Goal: Information Seeking & Learning: Learn about a topic

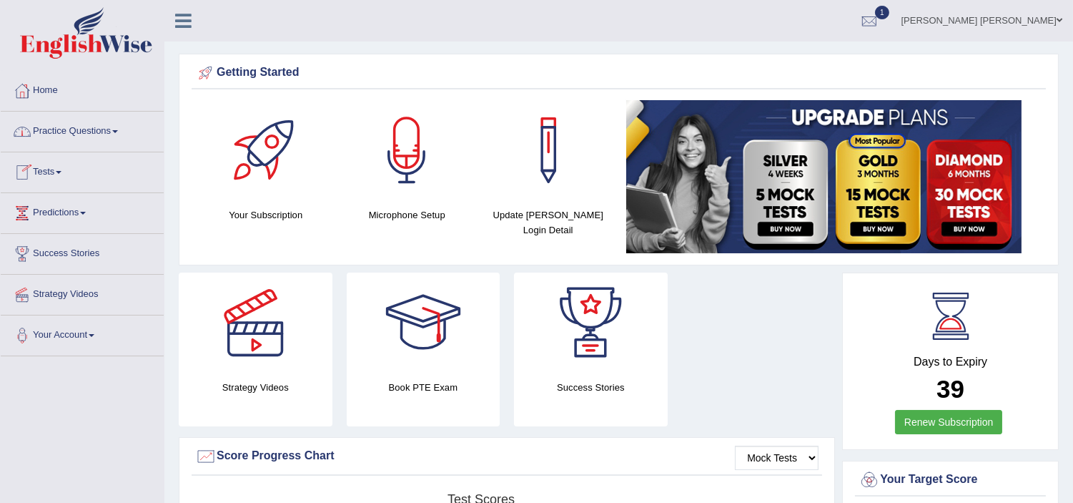
click at [48, 174] on link "Tests" at bounding box center [82, 170] width 163 height 36
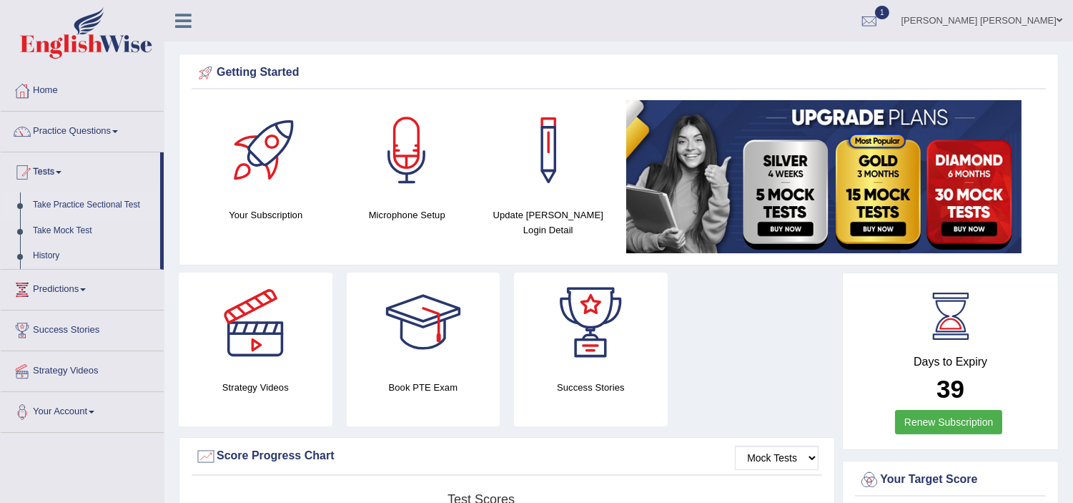
click at [82, 199] on link "Take Practice Sectional Test" at bounding box center [93, 205] width 134 height 26
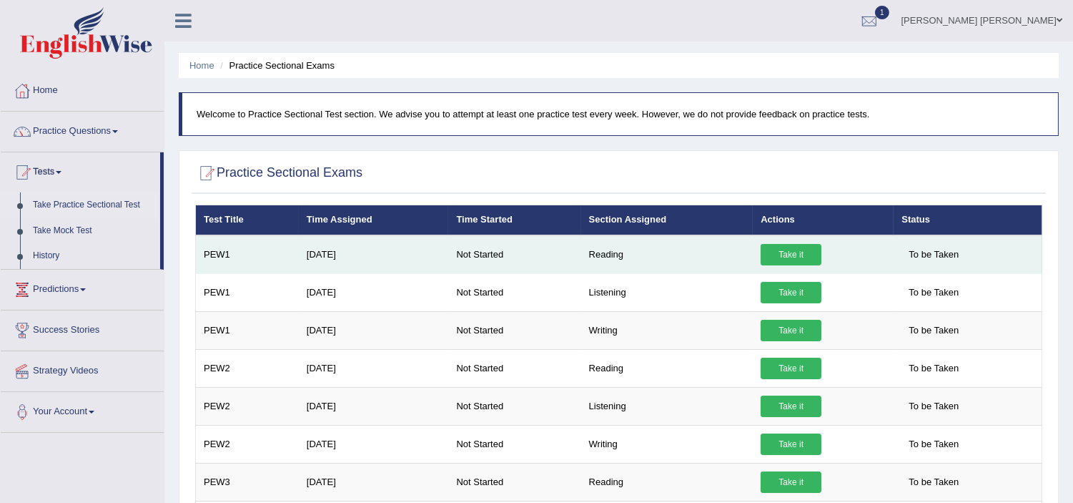
click at [794, 252] on link "Take it" at bounding box center [791, 254] width 61 height 21
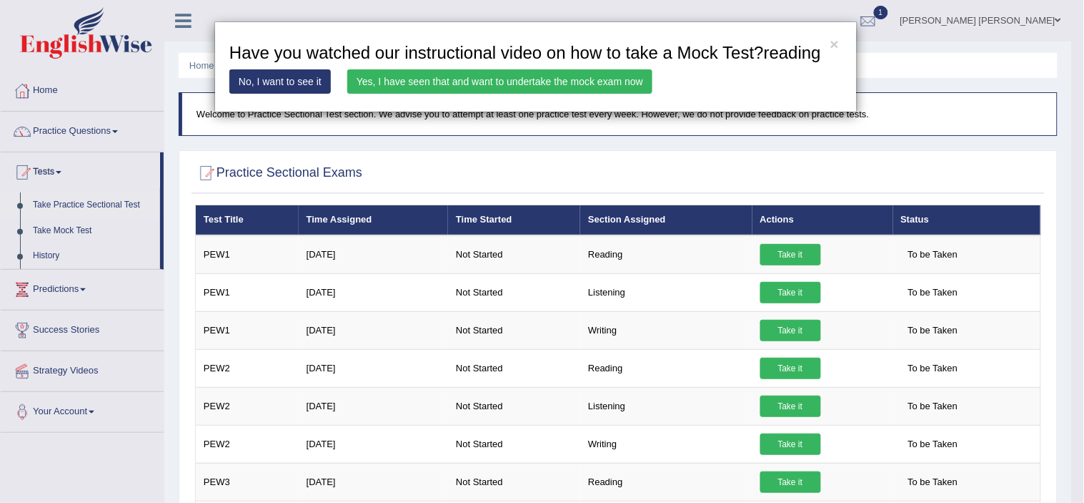
click at [465, 76] on link "Yes, I have seen that and want to undertake the mock exam now" at bounding box center [499, 81] width 305 height 24
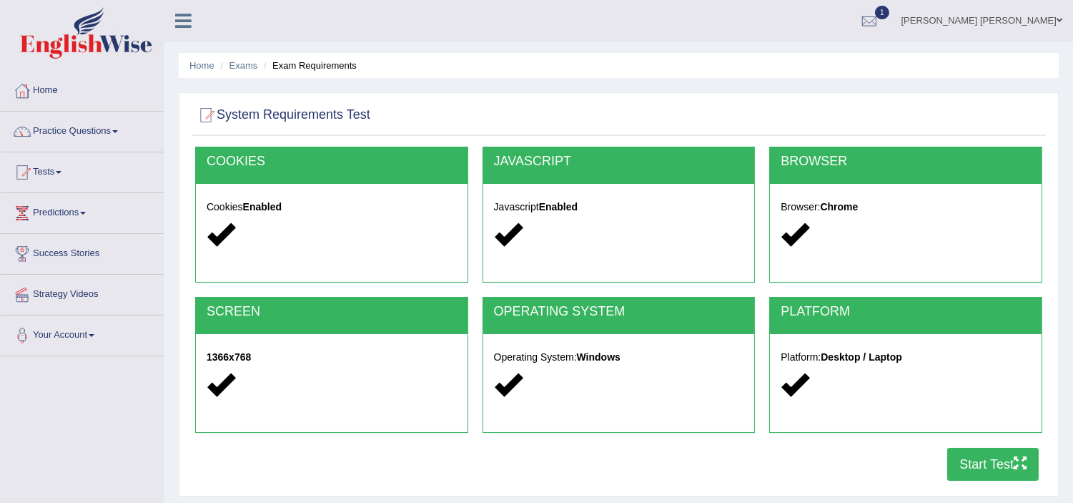
click at [989, 460] on button "Start Test" at bounding box center [993, 464] width 92 height 33
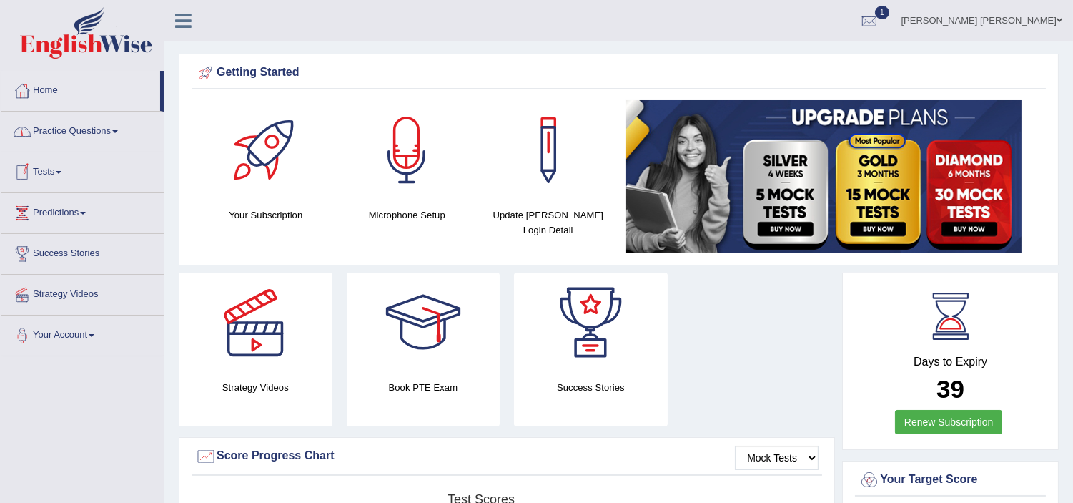
click at [45, 177] on link "Tests" at bounding box center [82, 170] width 163 height 36
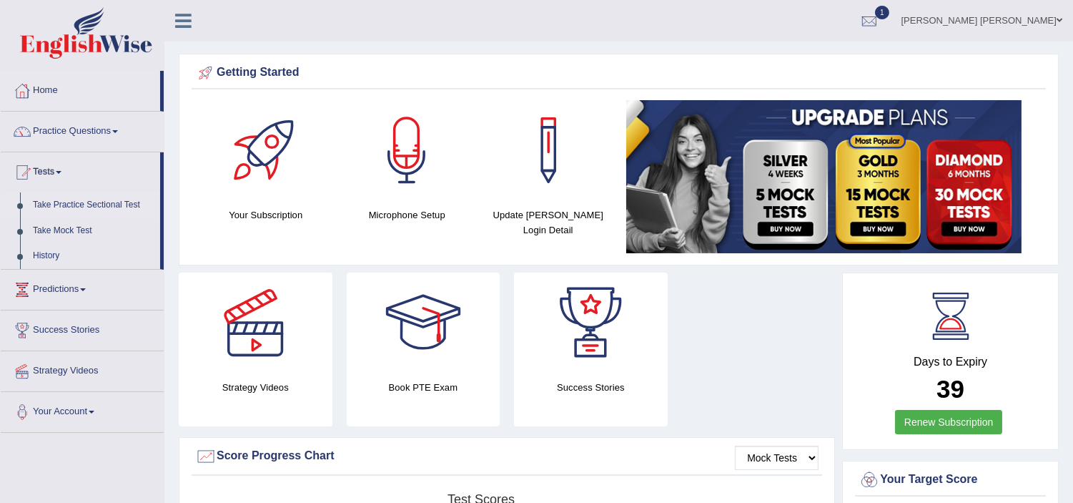
click at [81, 204] on link "Take Practice Sectional Test" at bounding box center [93, 205] width 134 height 26
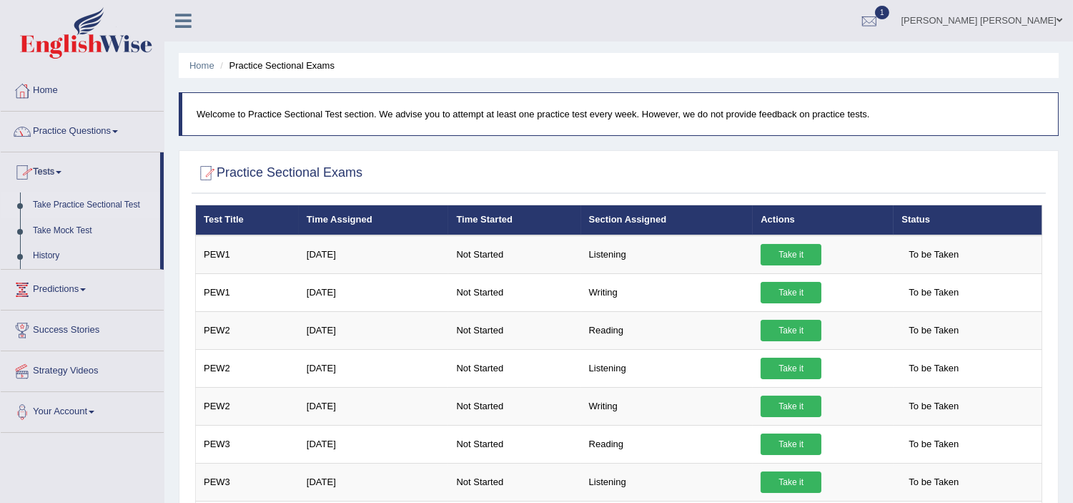
click at [36, 169] on link "Tests" at bounding box center [80, 170] width 159 height 36
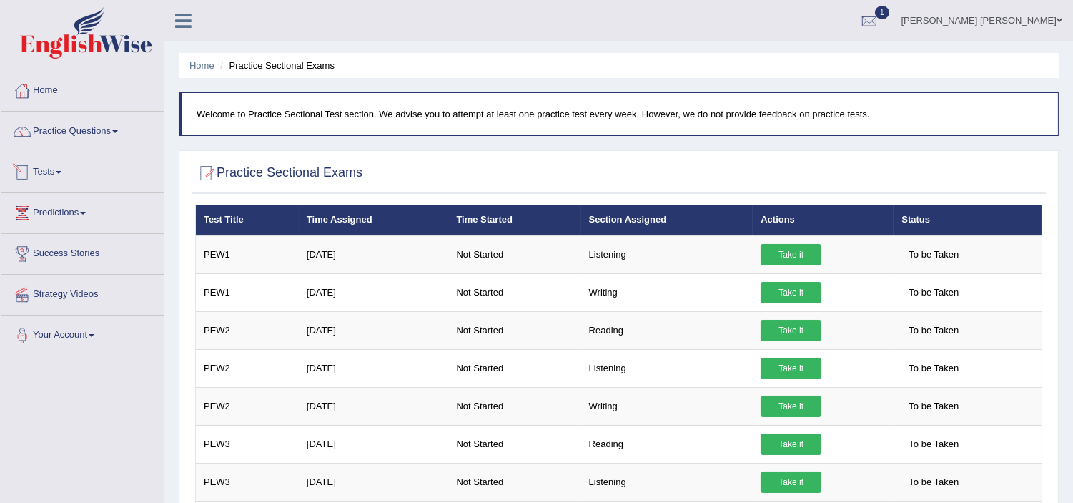
click at [39, 172] on link "Tests" at bounding box center [82, 170] width 163 height 36
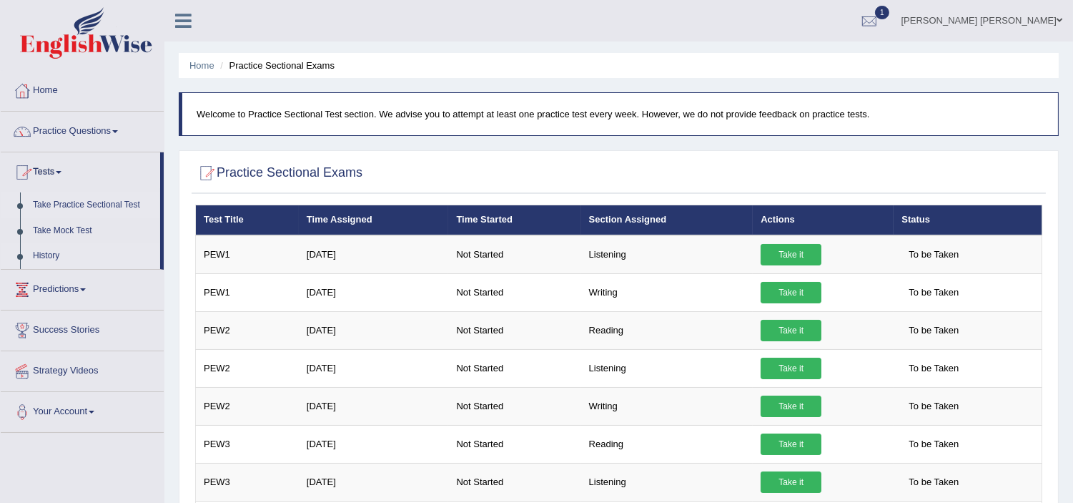
click at [40, 251] on link "History" at bounding box center [93, 256] width 134 height 26
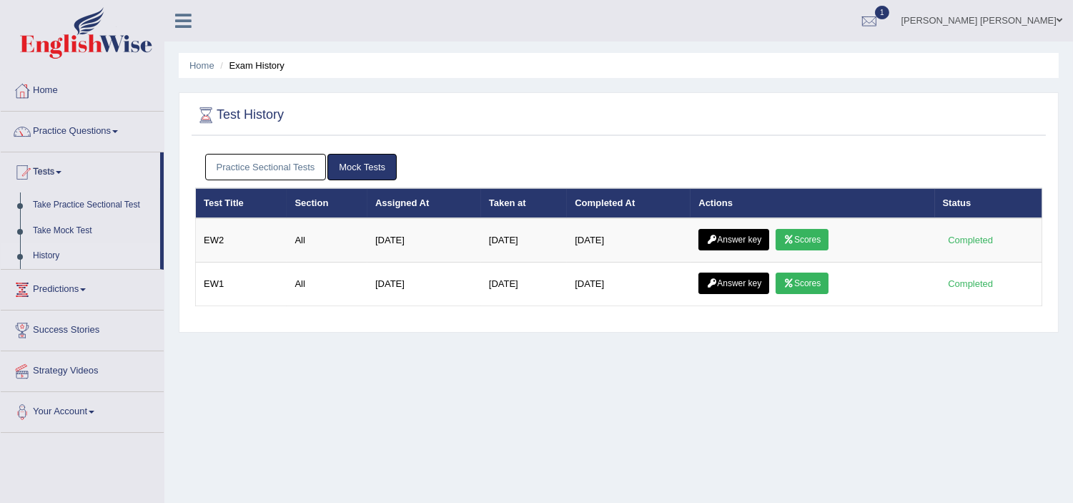
click at [274, 167] on link "Practice Sectional Tests" at bounding box center [266, 167] width 122 height 26
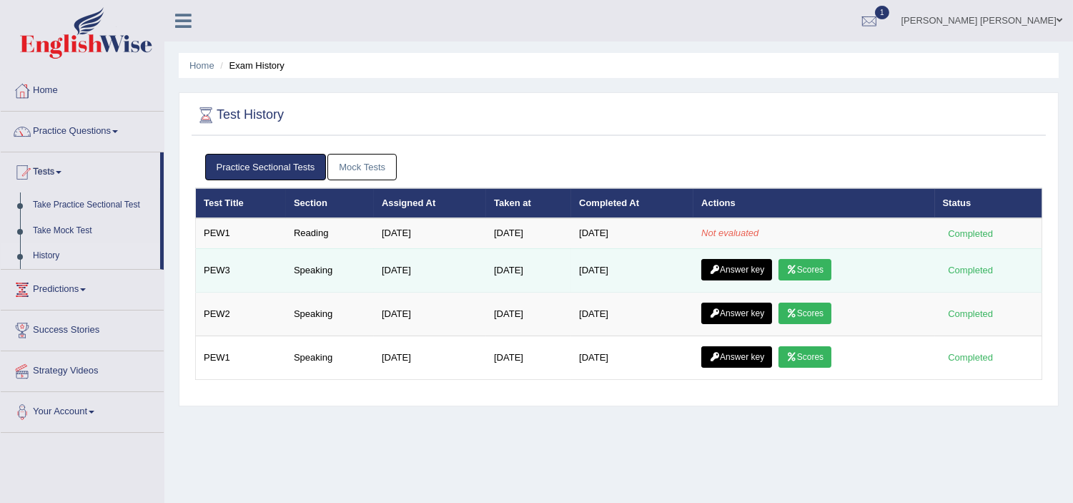
click at [814, 272] on link "Scores" at bounding box center [804, 269] width 53 height 21
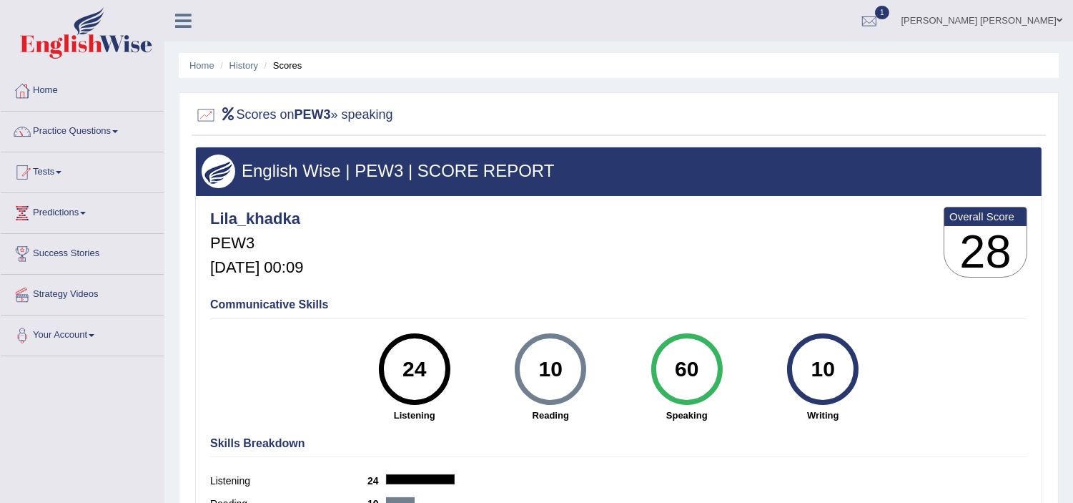
drag, startPoint x: 0, startPoint y: 0, endPoint x: 806, endPoint y: 297, distance: 859.4
click at [84, 122] on link "Practice Questions" at bounding box center [82, 130] width 163 height 36
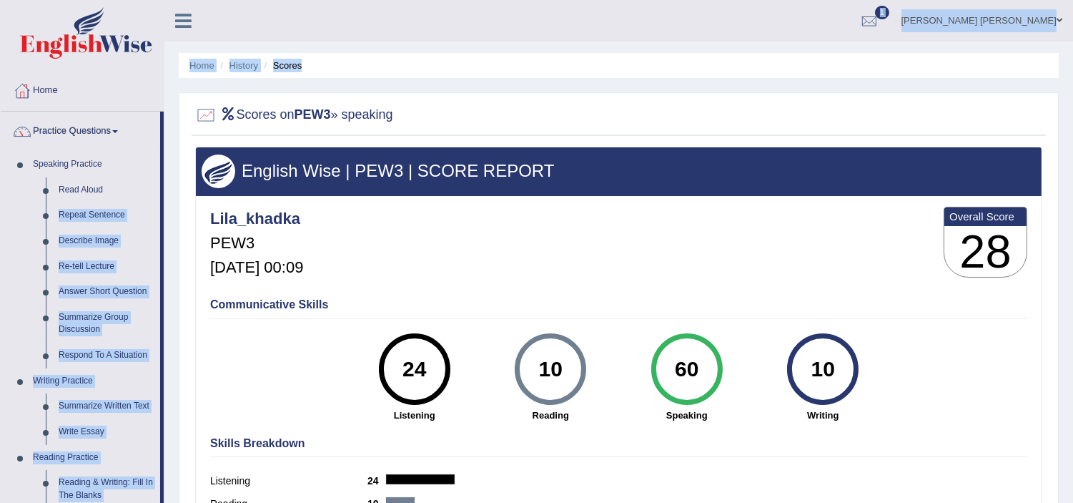
drag, startPoint x: 162, startPoint y: 184, endPoint x: 169, endPoint y: 227, distance: 42.8
click at [169, 227] on div "Toggle navigation Home Practice Questions Speaking Practice Read Aloud Repeat S…" at bounding box center [536, 371] width 1073 height 743
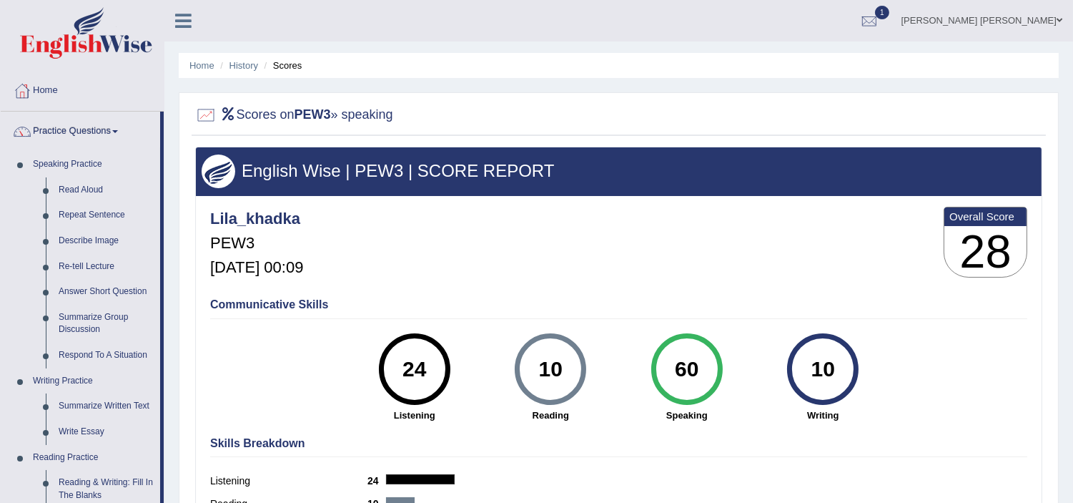
click at [661, 257] on div "Lila_khadka PEW3 Aug 12, 2025, 00:09 Overall Score 28" at bounding box center [619, 245] width 824 height 85
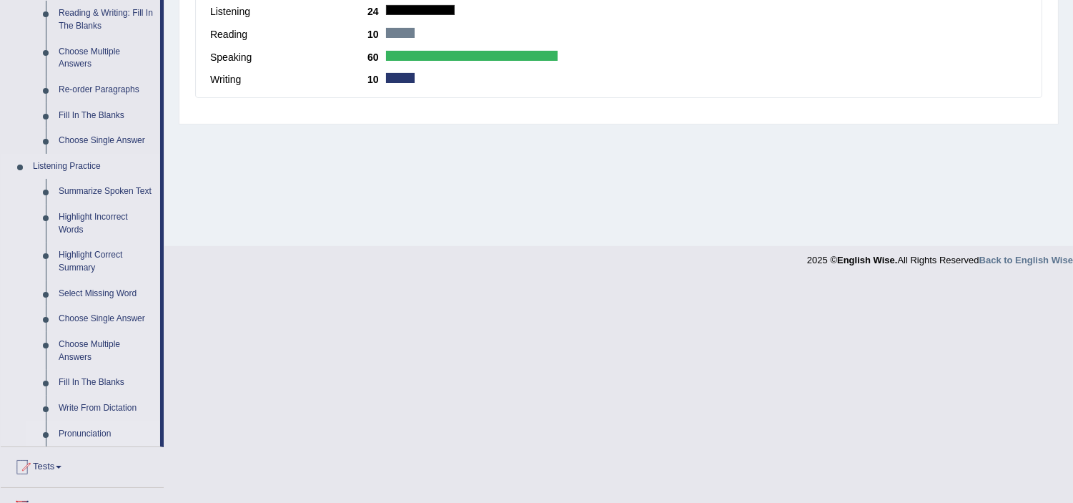
scroll to position [470, 0]
click at [82, 430] on link "Pronunciation" at bounding box center [106, 433] width 108 height 26
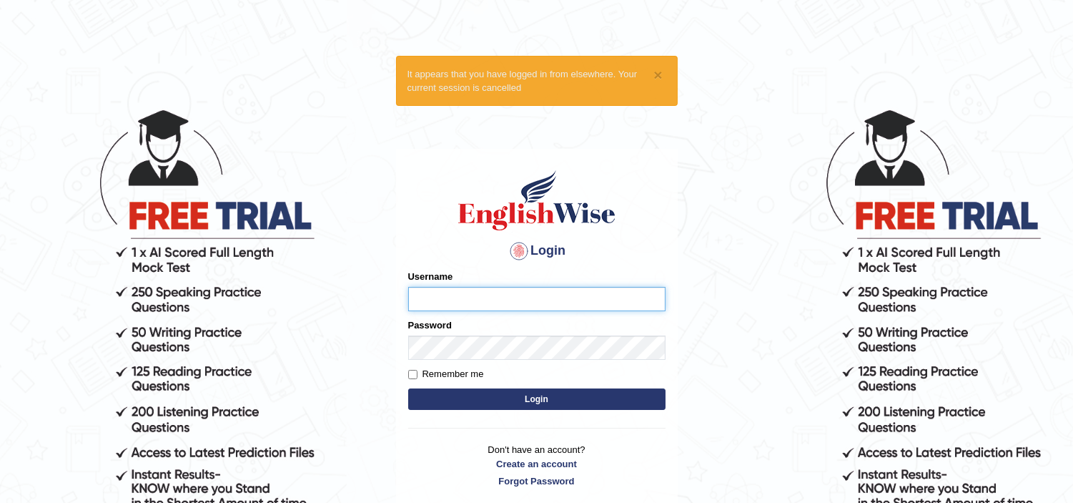
type input "Lila_khadka"
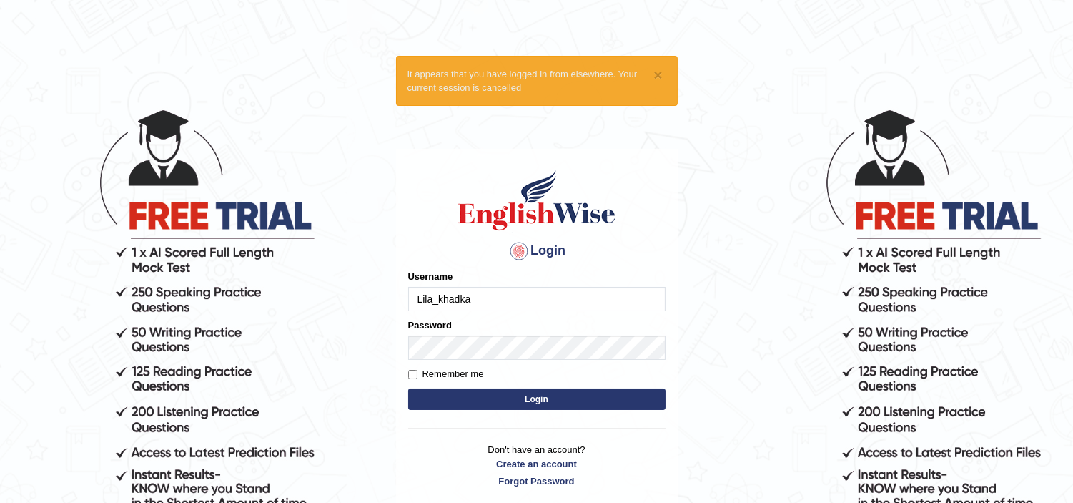
click at [575, 397] on button "Login" at bounding box center [536, 398] width 257 height 21
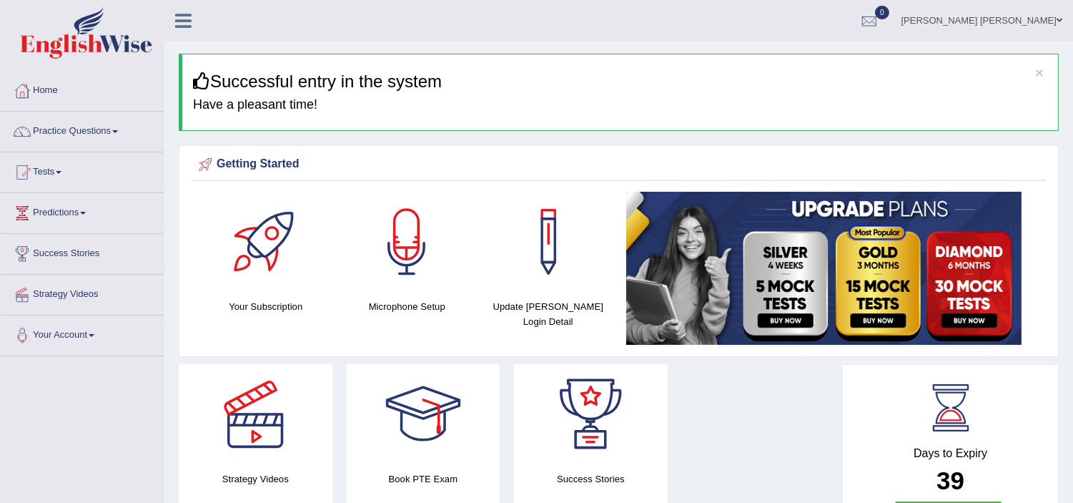
click at [69, 129] on link "Practice Questions" at bounding box center [82, 130] width 163 height 36
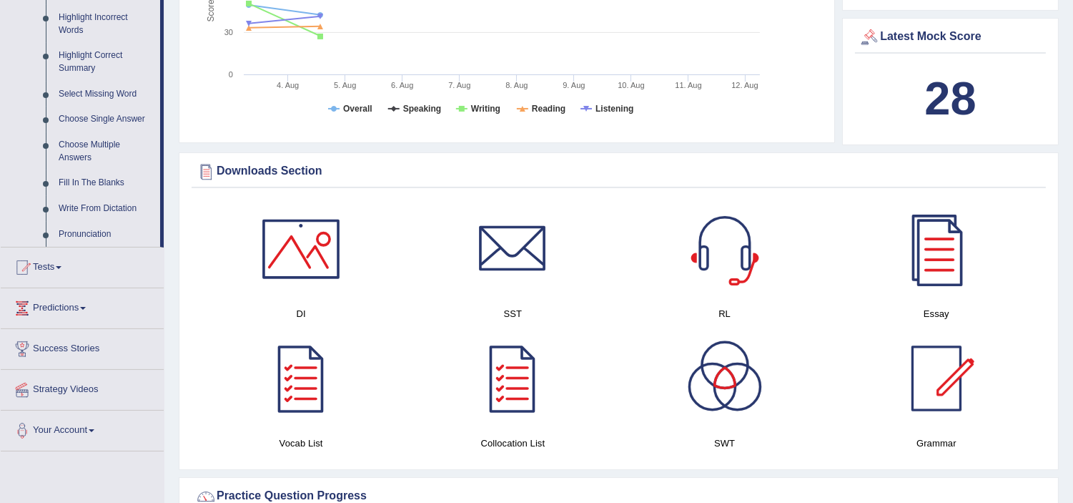
scroll to position [692, 0]
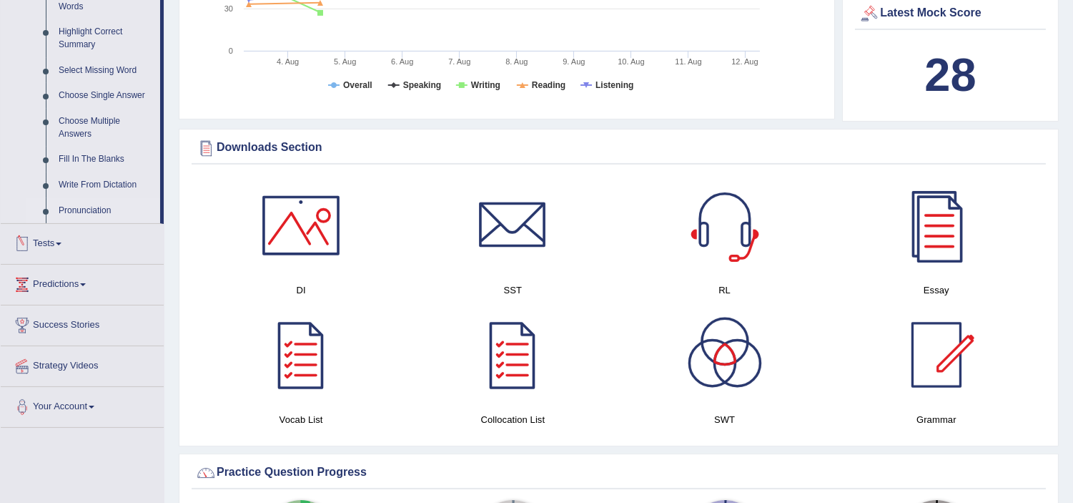
click at [86, 212] on link "Pronunciation" at bounding box center [106, 211] width 108 height 26
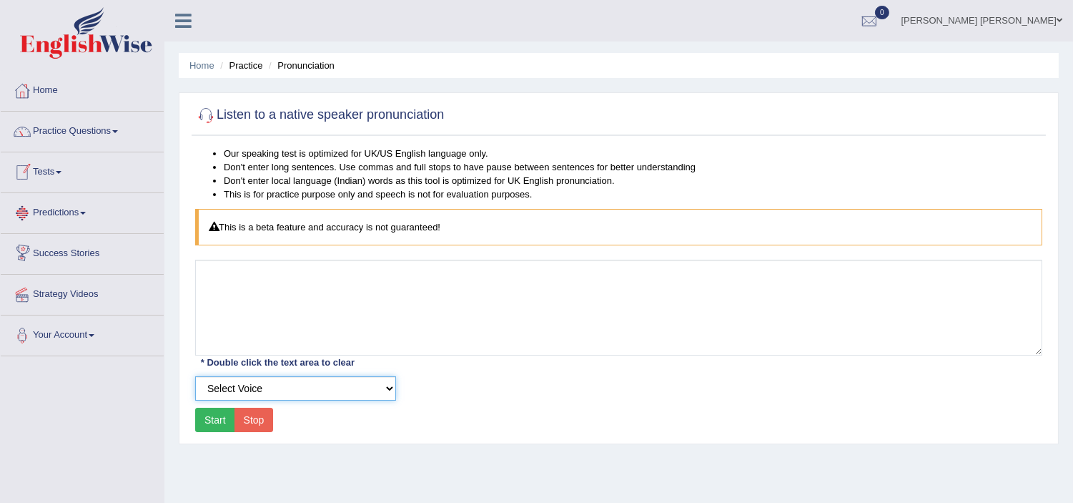
click at [275, 382] on select "Select Voice UK English [DEMOGRAPHIC_DATA] UK English [DEMOGRAPHIC_DATA]" at bounding box center [295, 388] width 201 height 24
click at [701, 427] on div "Our speaking test is optimized for UK/US English language only. Don't enter lon…" at bounding box center [619, 292] width 854 height 290
click at [54, 84] on link "Home" at bounding box center [82, 89] width 163 height 36
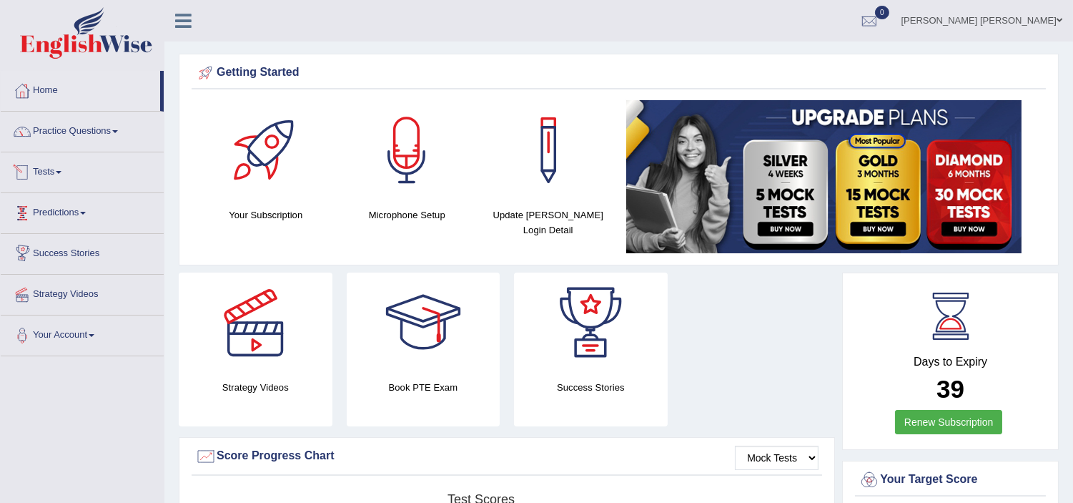
click at [34, 174] on link "Tests" at bounding box center [82, 170] width 163 height 36
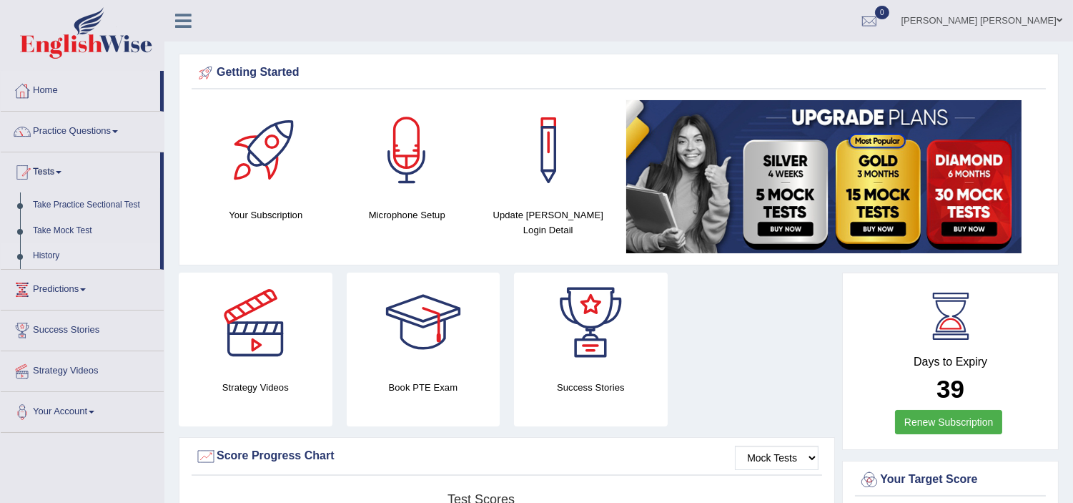
click at [51, 246] on link "History" at bounding box center [93, 256] width 134 height 26
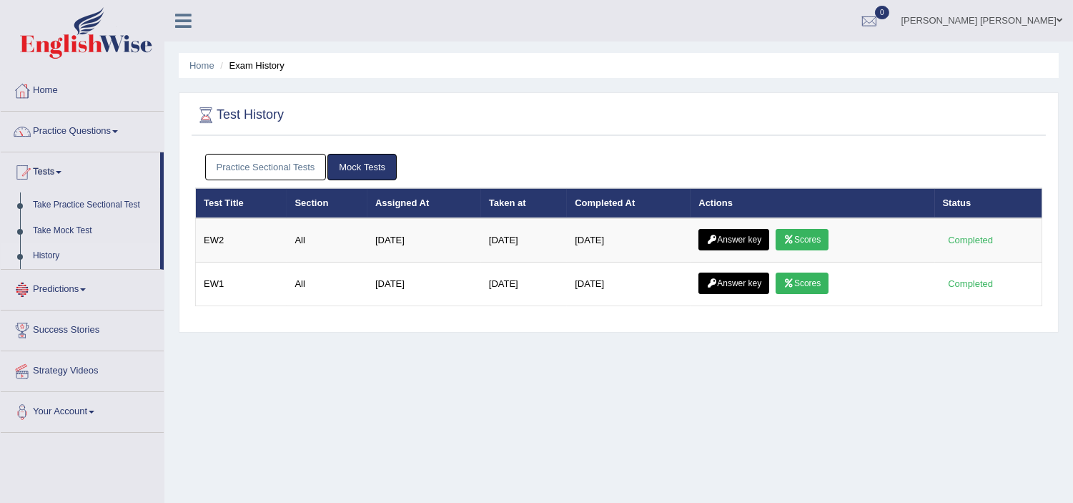
click at [287, 166] on link "Practice Sectional Tests" at bounding box center [266, 167] width 122 height 26
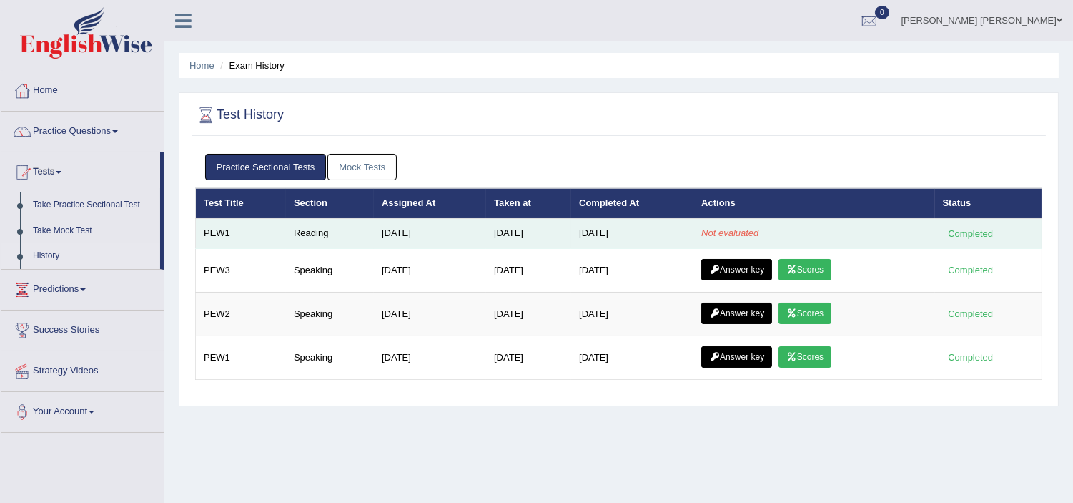
click at [948, 237] on div "Completed" at bounding box center [971, 233] width 56 height 15
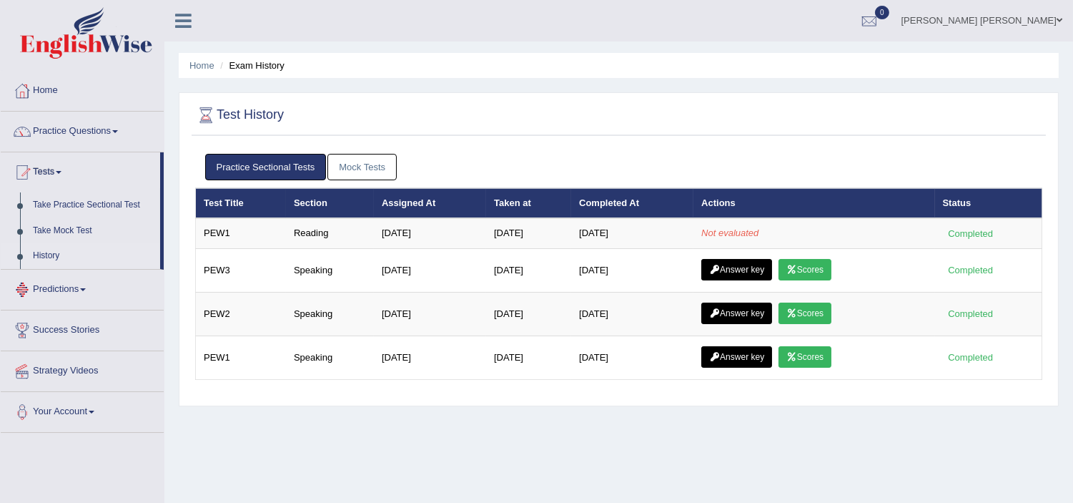
click at [75, 289] on link "Predictions" at bounding box center [82, 288] width 163 height 36
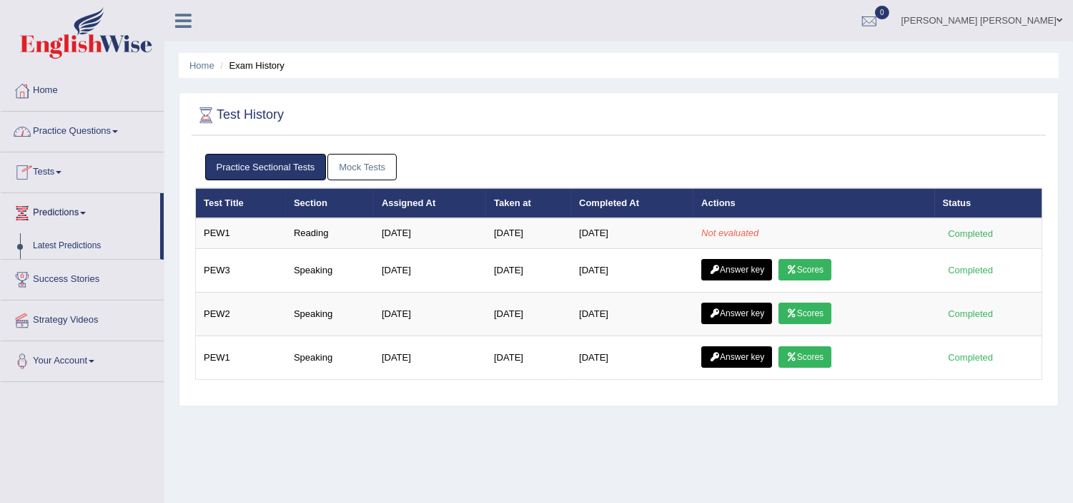
click at [69, 129] on link "Practice Questions" at bounding box center [82, 130] width 163 height 36
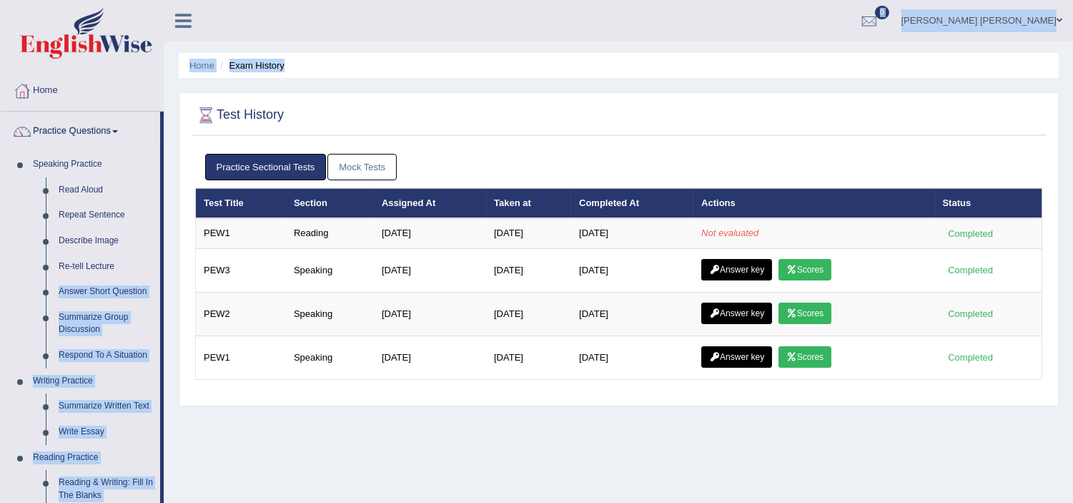
drag, startPoint x: 160, startPoint y: 258, endPoint x: 172, endPoint y: 297, distance: 40.9
click at [172, 297] on div "Toggle navigation Home Practice Questions Speaking Practice Read Aloud Repeat S…" at bounding box center [536, 371] width 1073 height 743
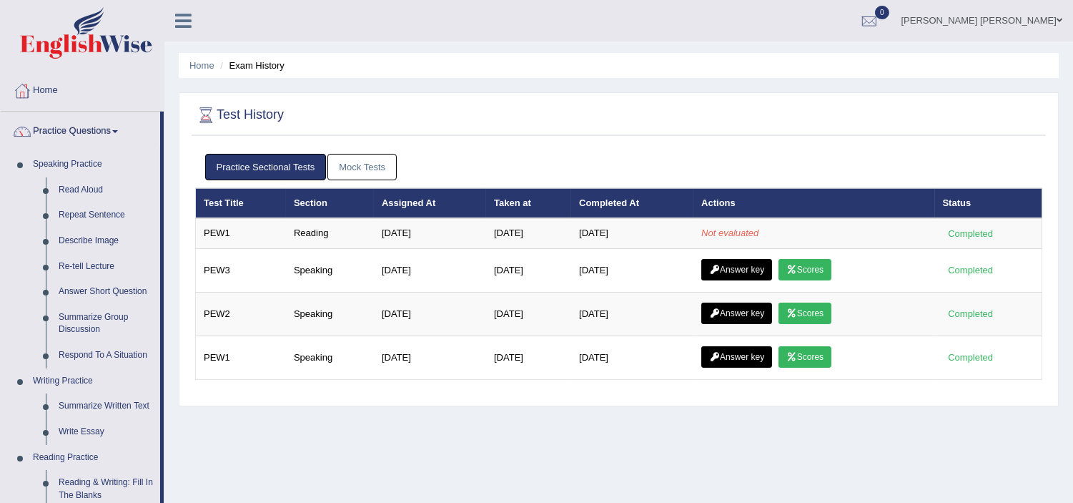
click at [939, 109] on div at bounding box center [618, 115] width 847 height 29
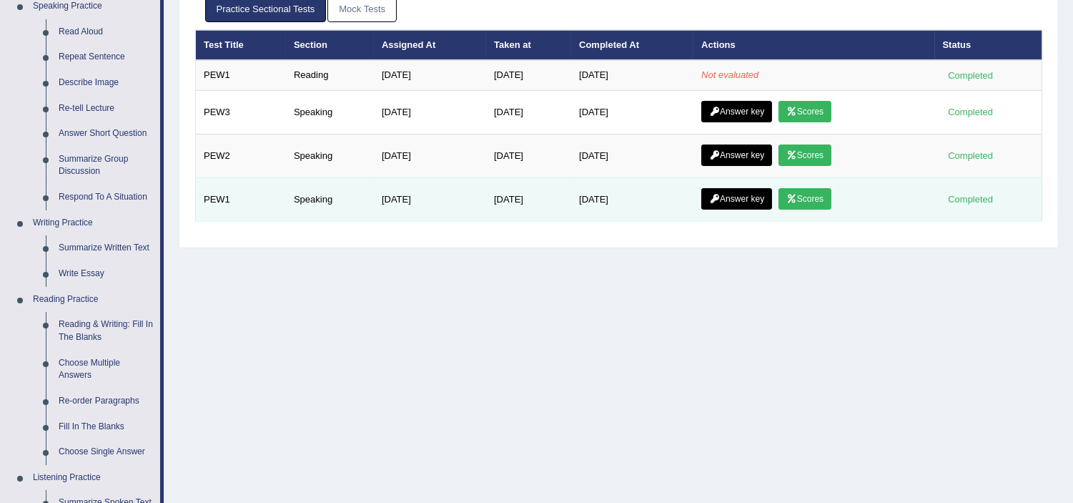
scroll to position [126, 0]
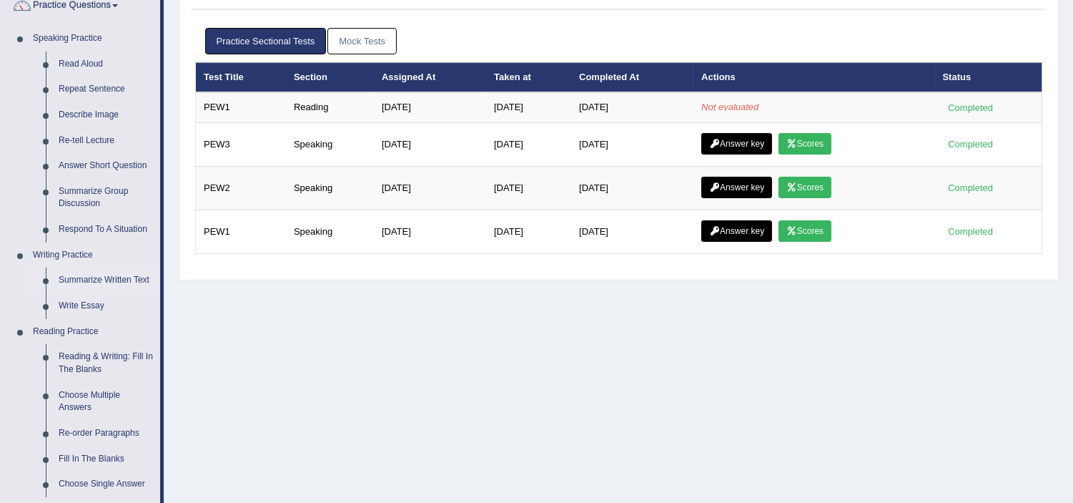
click at [117, 279] on link "Summarize Written Text" at bounding box center [106, 280] width 108 height 26
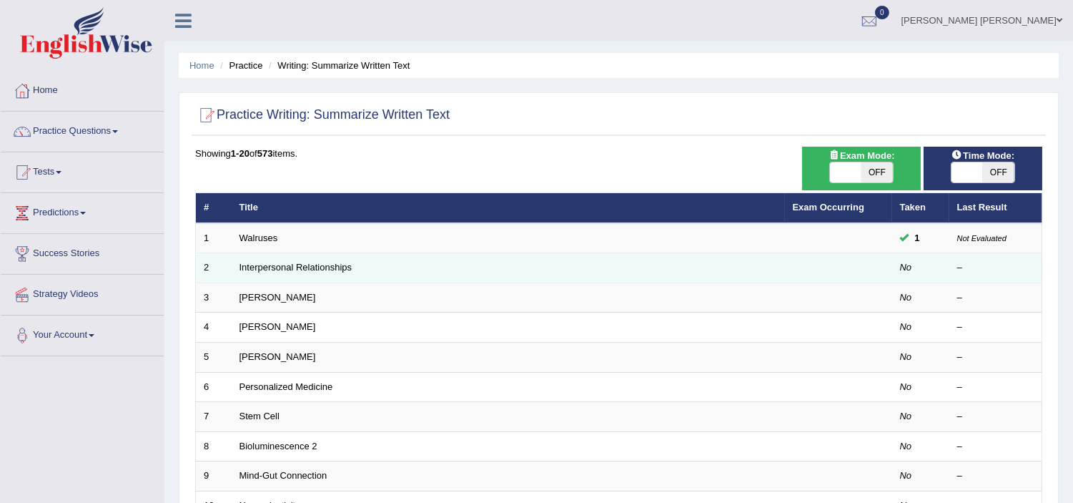
click at [819, 259] on td at bounding box center [838, 268] width 107 height 30
click at [282, 262] on link "Interpersonal Relationships" at bounding box center [295, 267] width 113 height 11
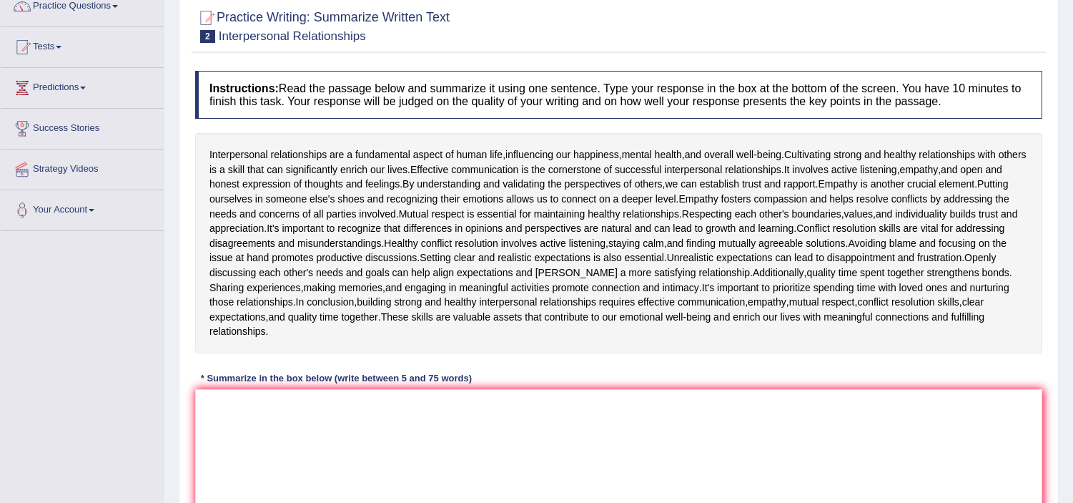
scroll to position [129, 0]
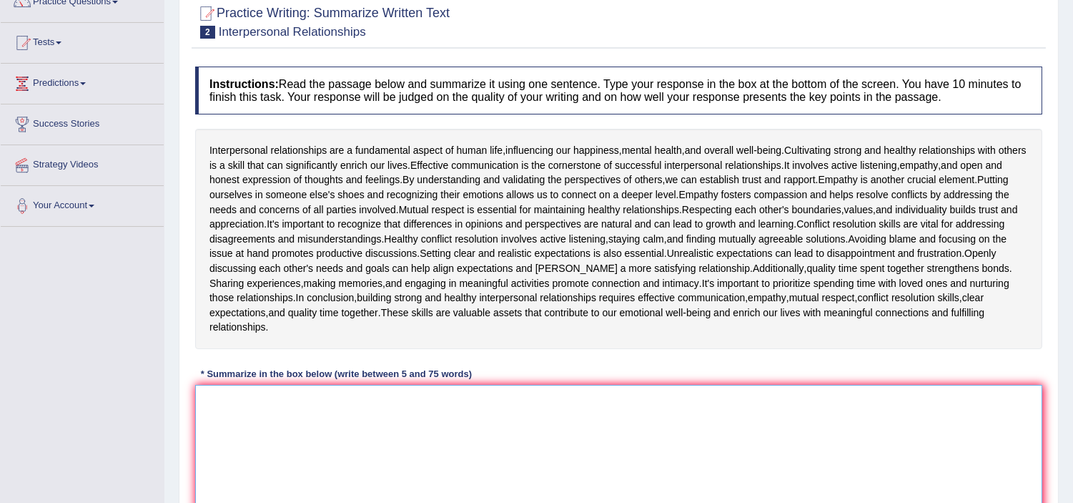
click at [432, 415] on textarea at bounding box center [618, 454] width 847 height 139
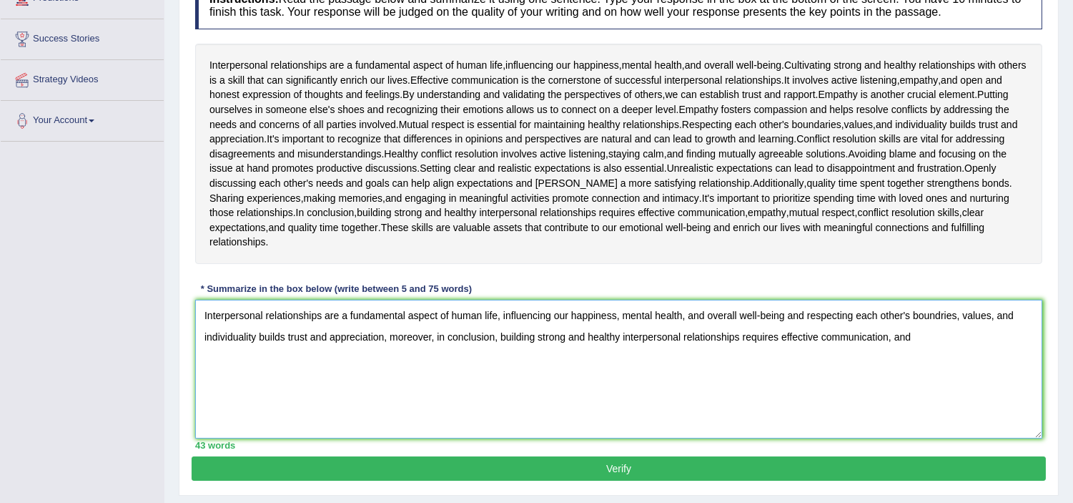
scroll to position [253, 0]
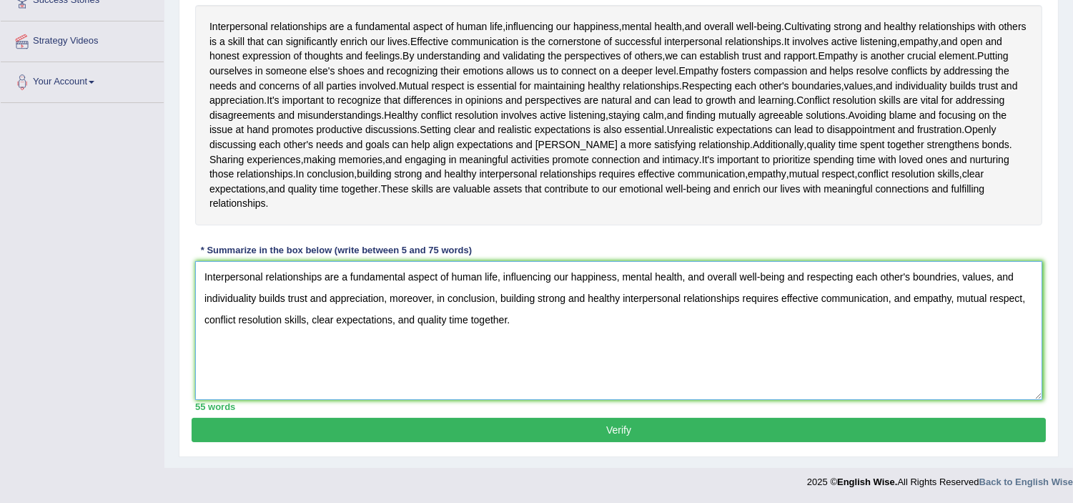
type textarea "Interpersonal relationships are a fundamental aspect of human life, influencing…"
click at [573, 425] on button "Verify" at bounding box center [619, 429] width 854 height 24
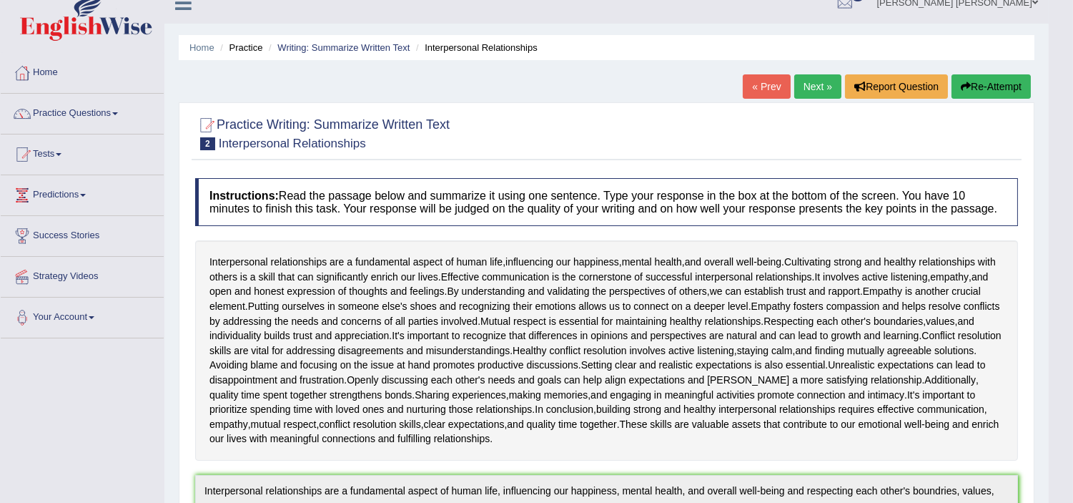
scroll to position [0, 0]
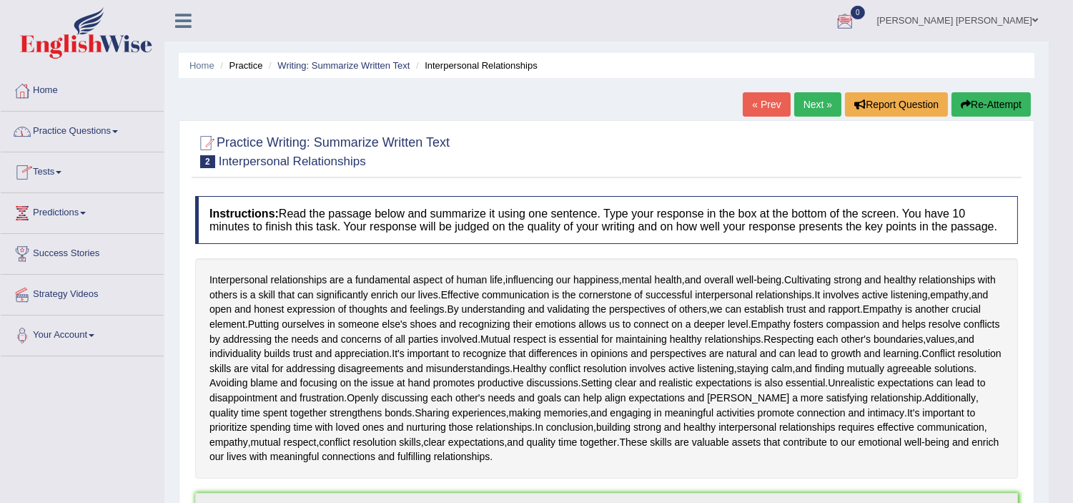
click at [41, 174] on link "Tests" at bounding box center [82, 170] width 163 height 36
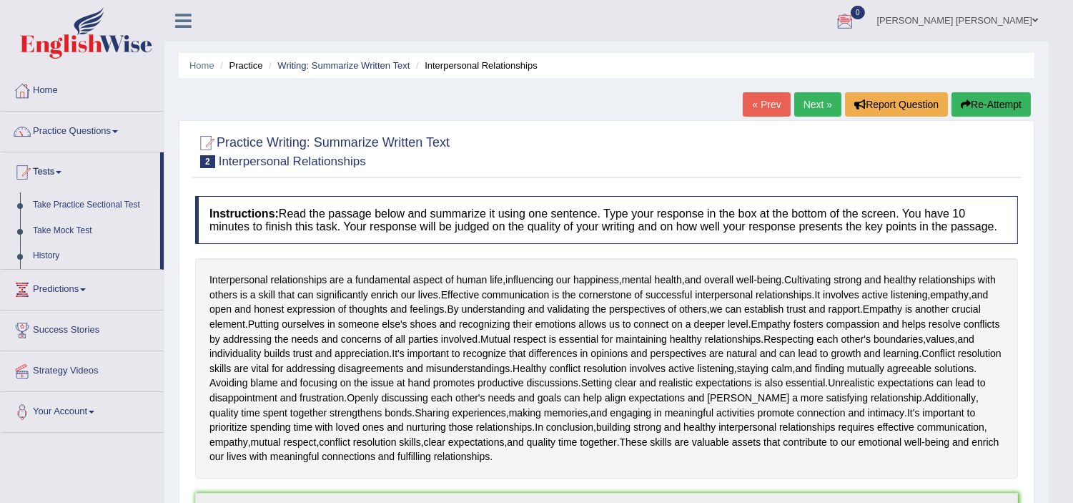
click at [47, 256] on link "History" at bounding box center [93, 256] width 134 height 26
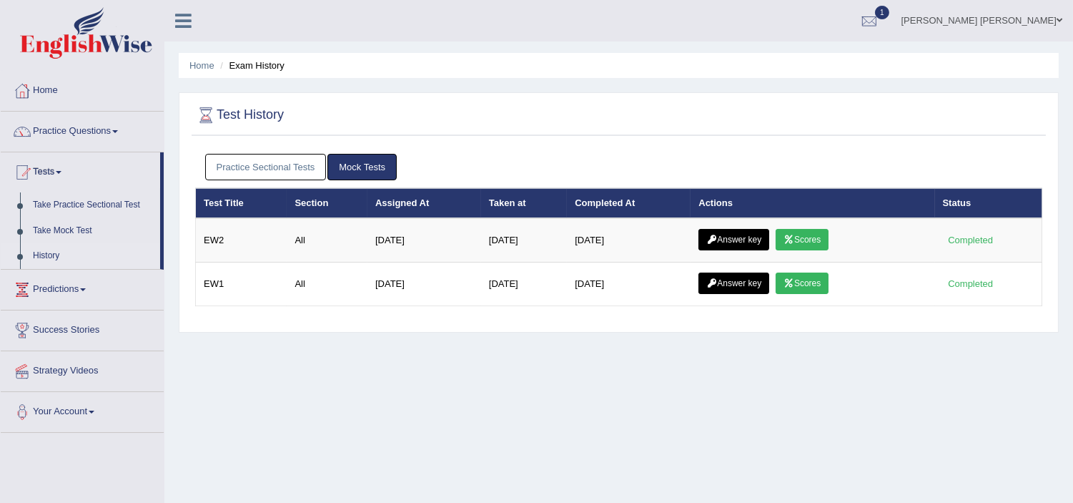
click at [273, 170] on link "Practice Sectional Tests" at bounding box center [266, 167] width 122 height 26
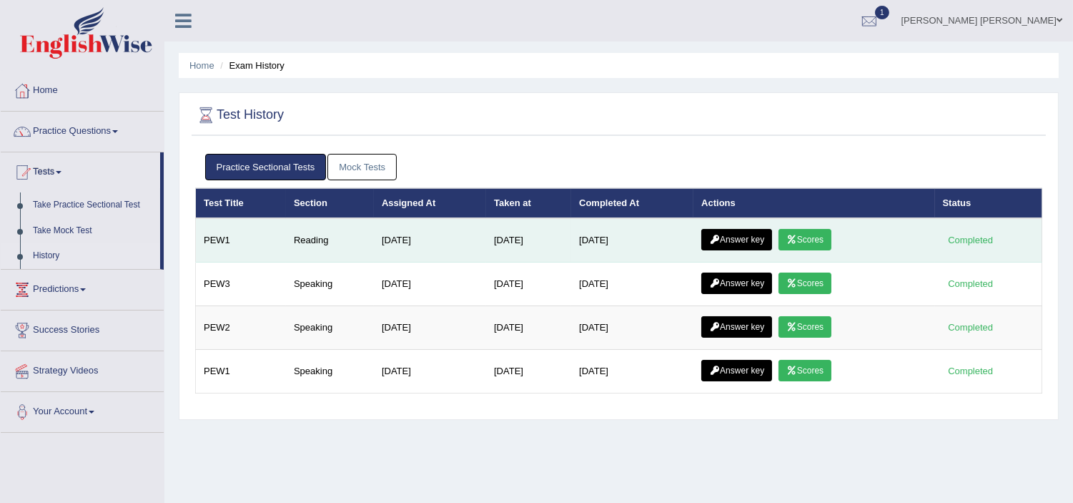
click at [819, 230] on link "Scores" at bounding box center [804, 239] width 53 height 21
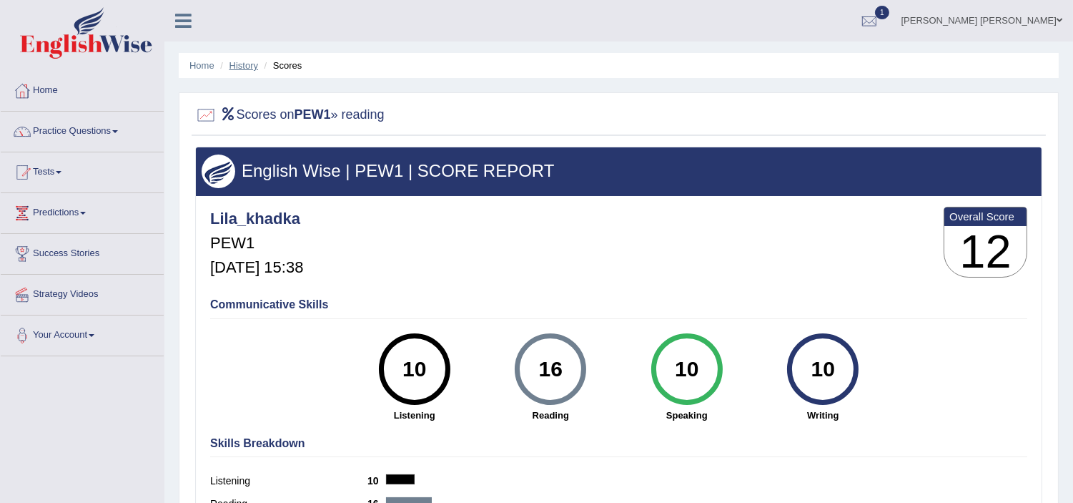
click at [241, 60] on link "History" at bounding box center [243, 65] width 29 height 11
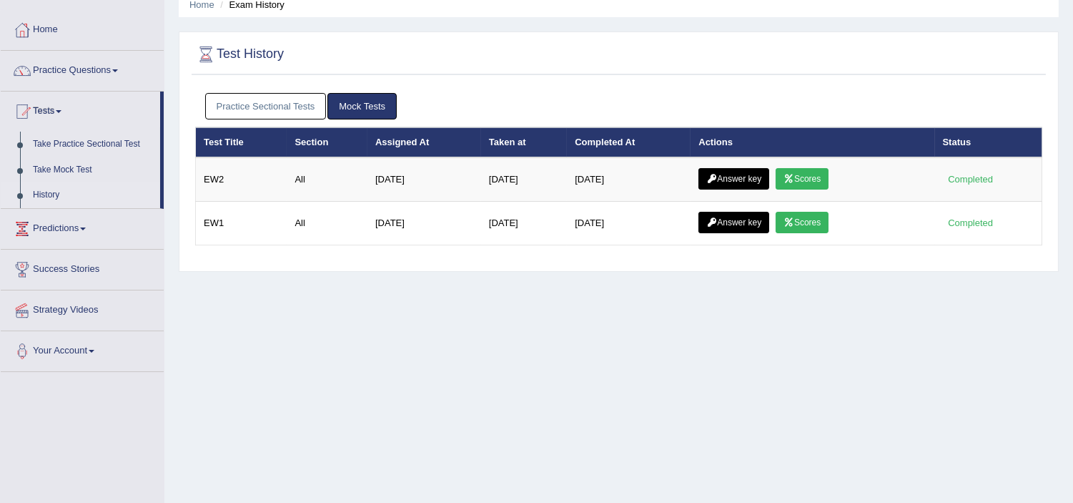
scroll to position [63, 0]
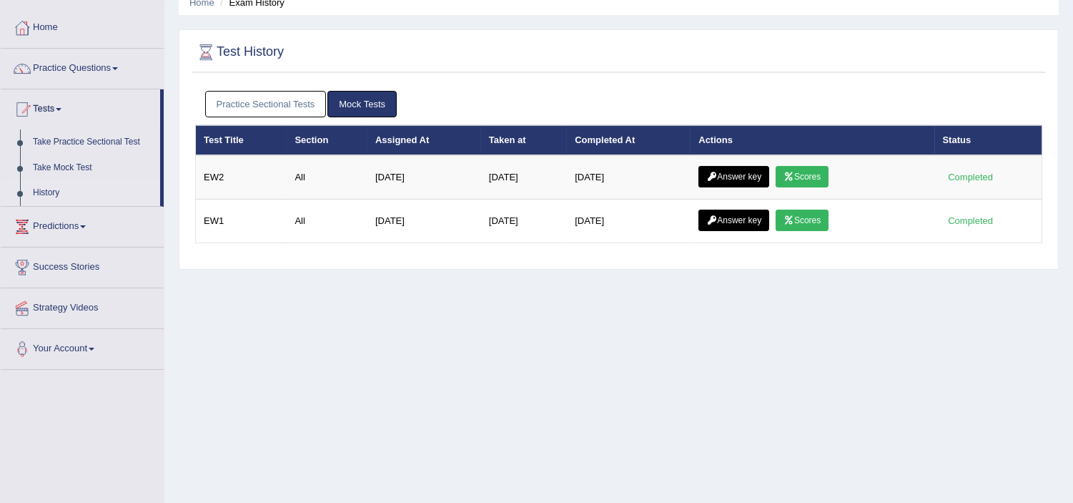
click at [250, 99] on link "Practice Sectional Tests" at bounding box center [266, 104] width 122 height 26
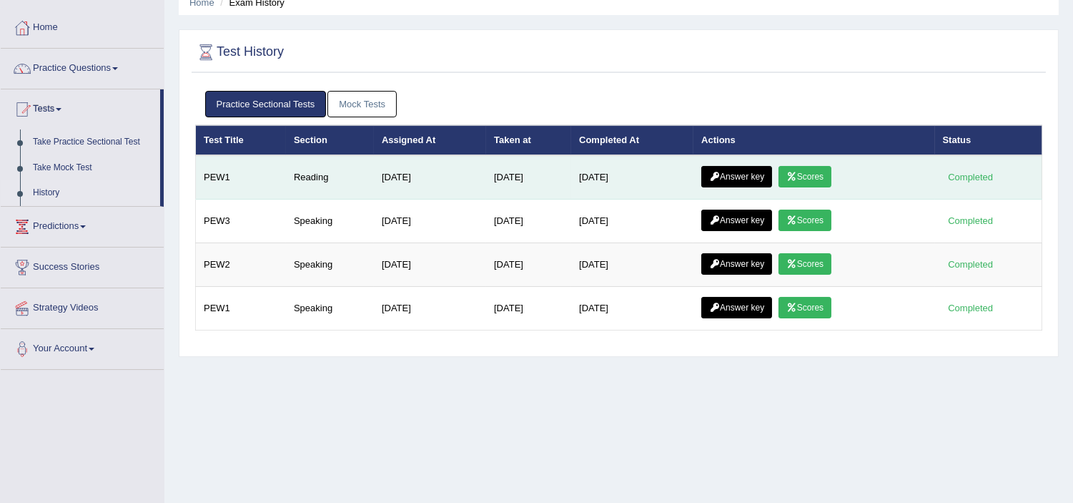
click at [739, 175] on link "Answer key" at bounding box center [736, 176] width 71 height 21
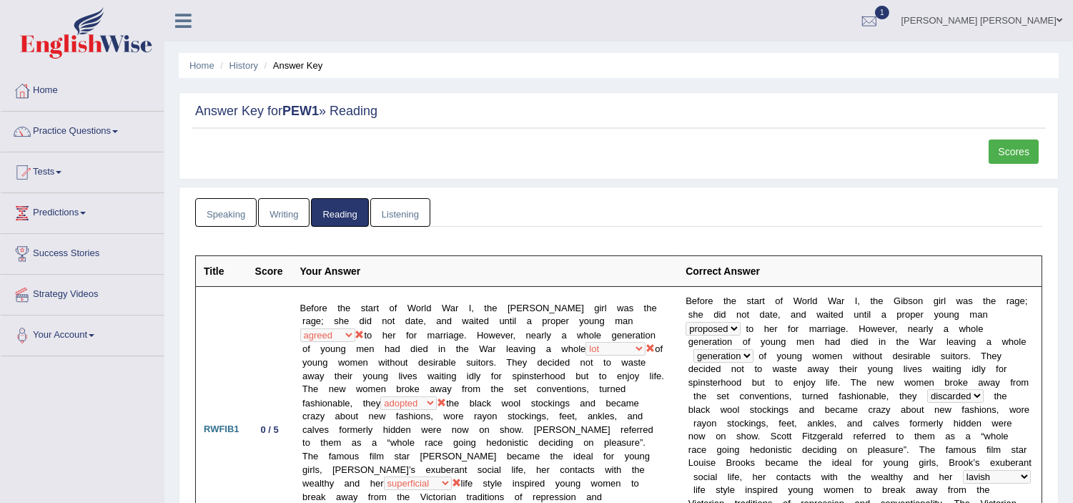
click at [590, 155] on div "Scores" at bounding box center [619, 155] width 854 height 32
click at [38, 87] on link "Home" at bounding box center [82, 89] width 163 height 36
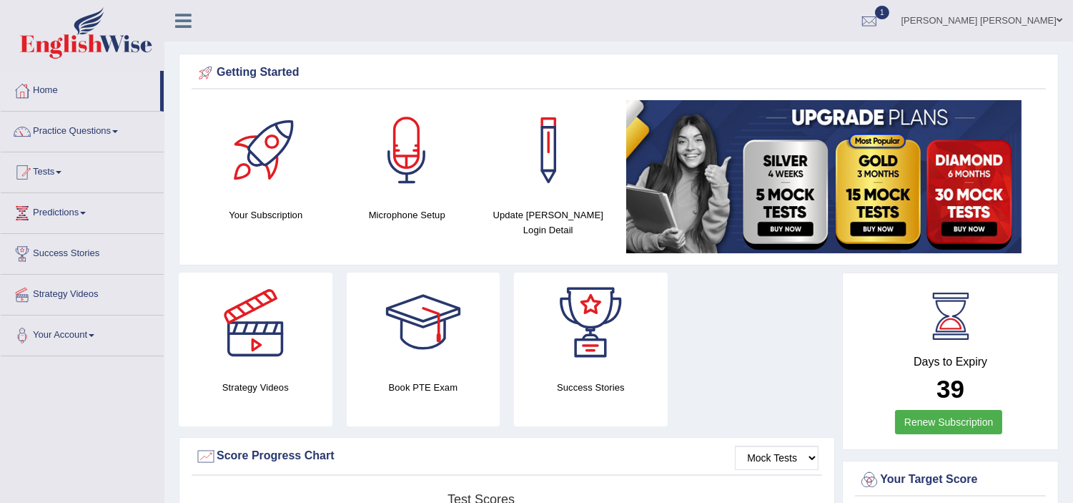
click at [57, 163] on link "Tests" at bounding box center [82, 170] width 163 height 36
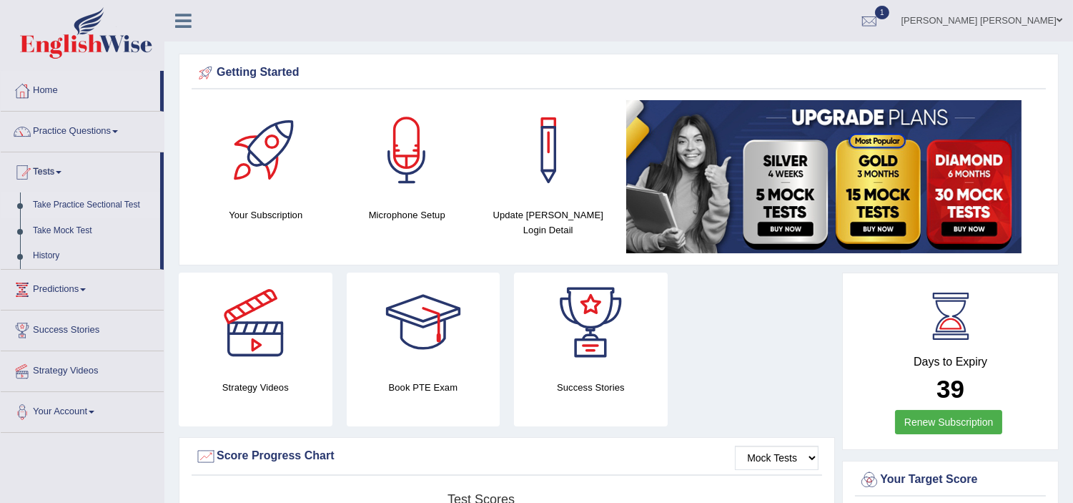
click at [76, 204] on link "Take Practice Sectional Test" at bounding box center [93, 205] width 134 height 26
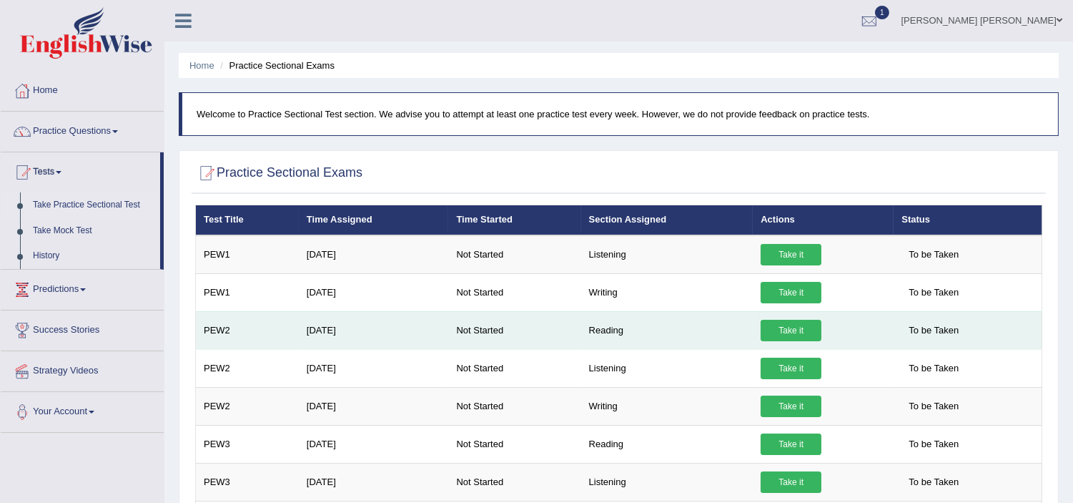
click at [781, 329] on link "Take it" at bounding box center [791, 330] width 61 height 21
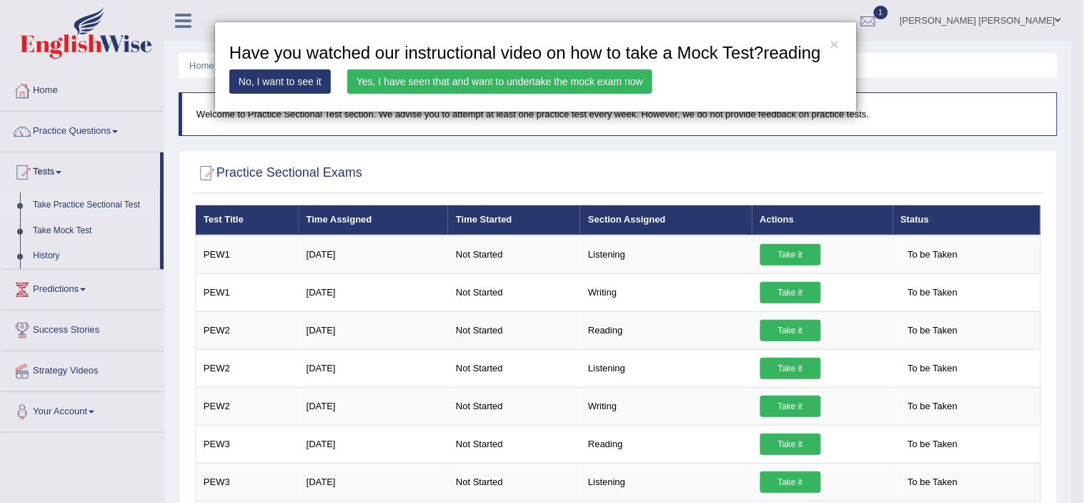
click at [562, 84] on link "Yes, I have seen that and want to undertake the mock exam now" at bounding box center [499, 81] width 305 height 24
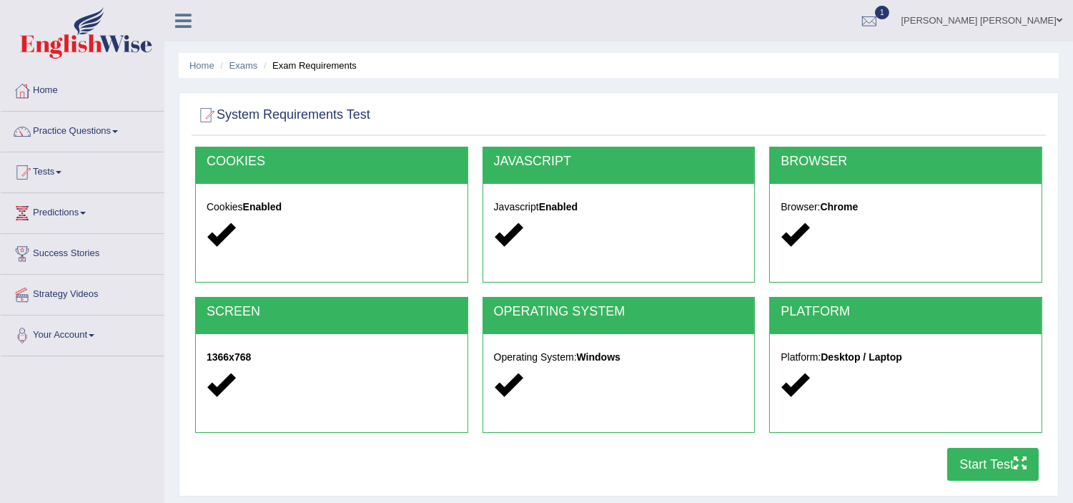
click at [992, 460] on button "Start Test" at bounding box center [993, 464] width 92 height 33
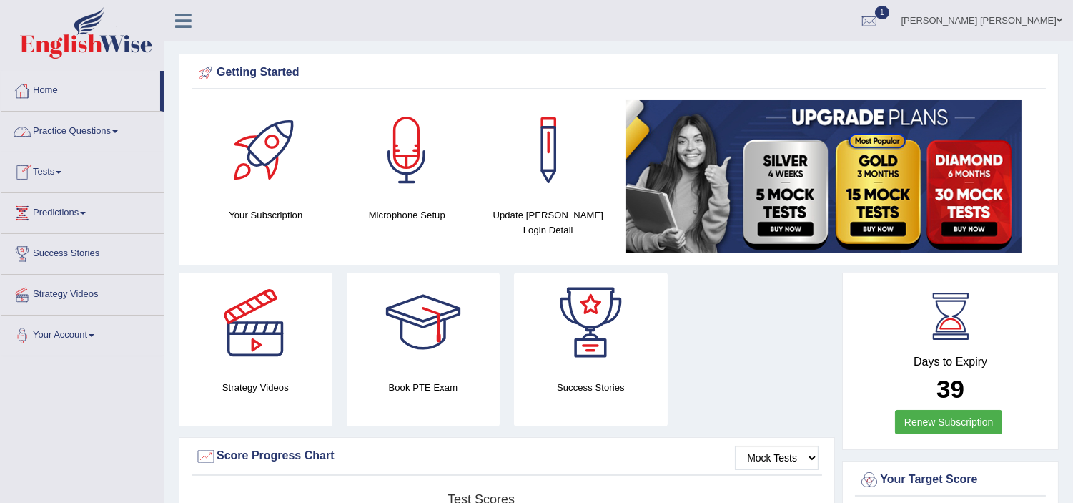
click at [45, 94] on link "Home" at bounding box center [80, 89] width 159 height 36
click at [53, 169] on link "Tests" at bounding box center [82, 170] width 163 height 36
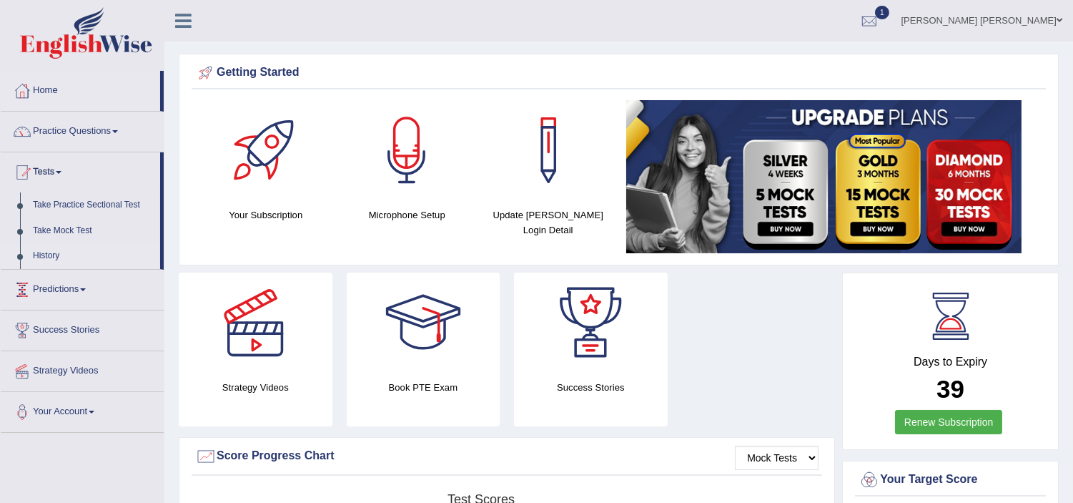
click at [43, 254] on link "History" at bounding box center [93, 256] width 134 height 26
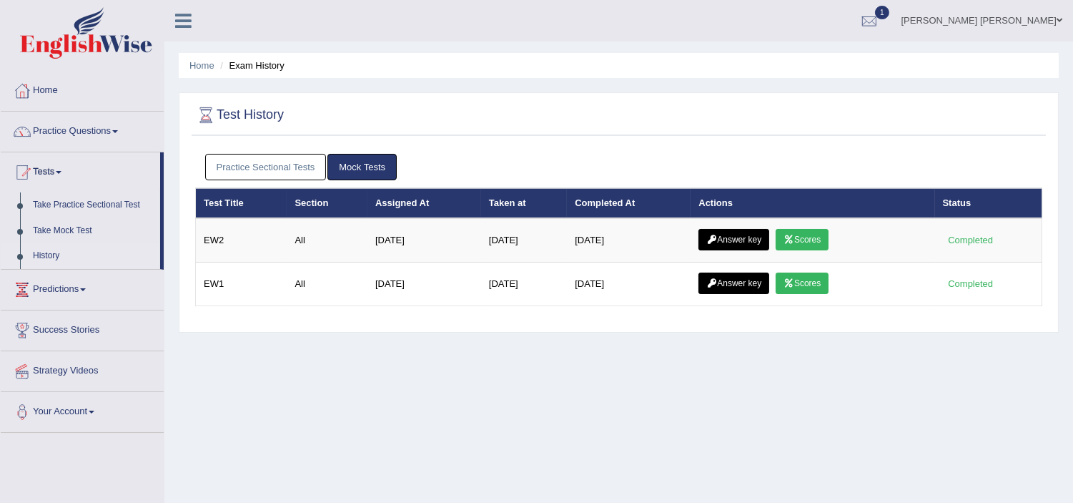
click at [238, 167] on link "Practice Sectional Tests" at bounding box center [266, 167] width 122 height 26
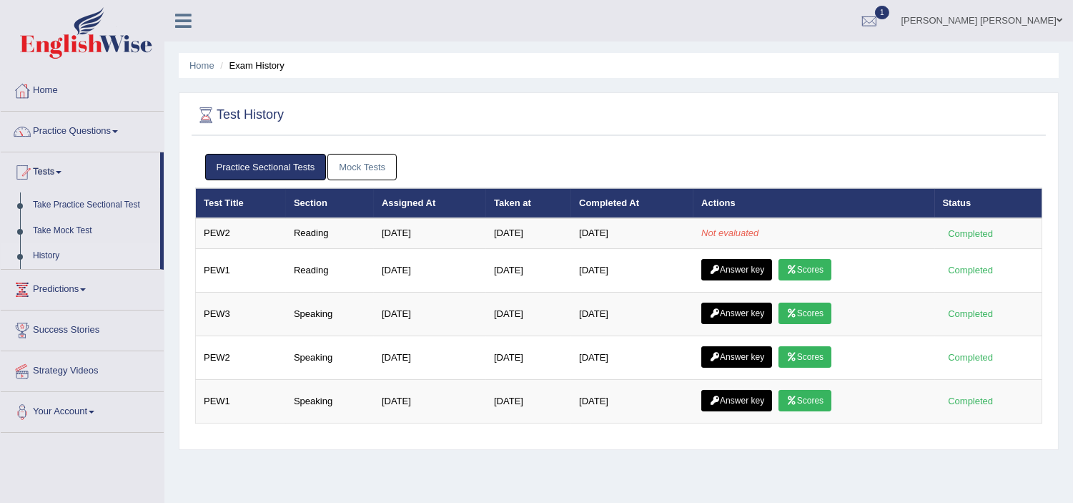
click at [365, 167] on link "Mock Tests" at bounding box center [361, 167] width 69 height 26
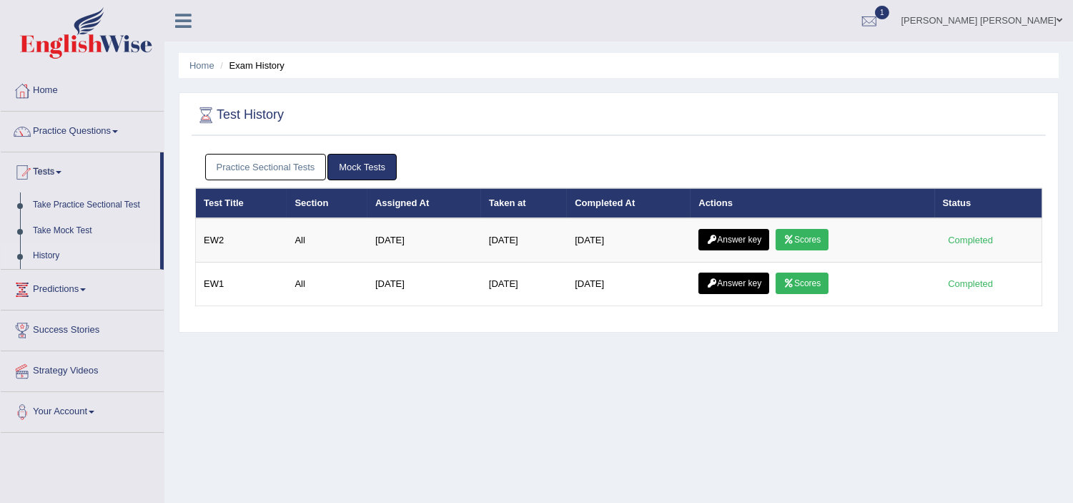
click at [262, 159] on link "Practice Sectional Tests" at bounding box center [266, 167] width 122 height 26
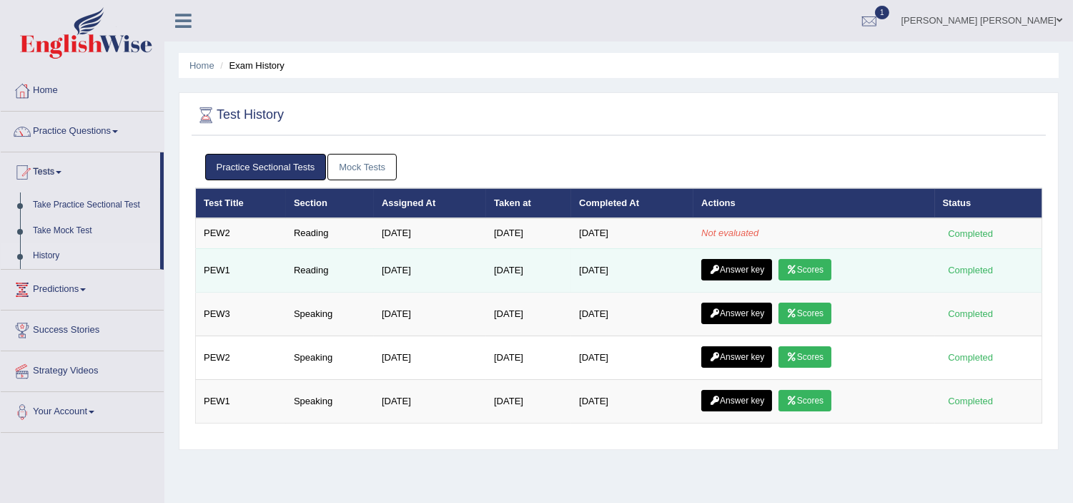
click at [806, 263] on link "Scores" at bounding box center [804, 269] width 53 height 21
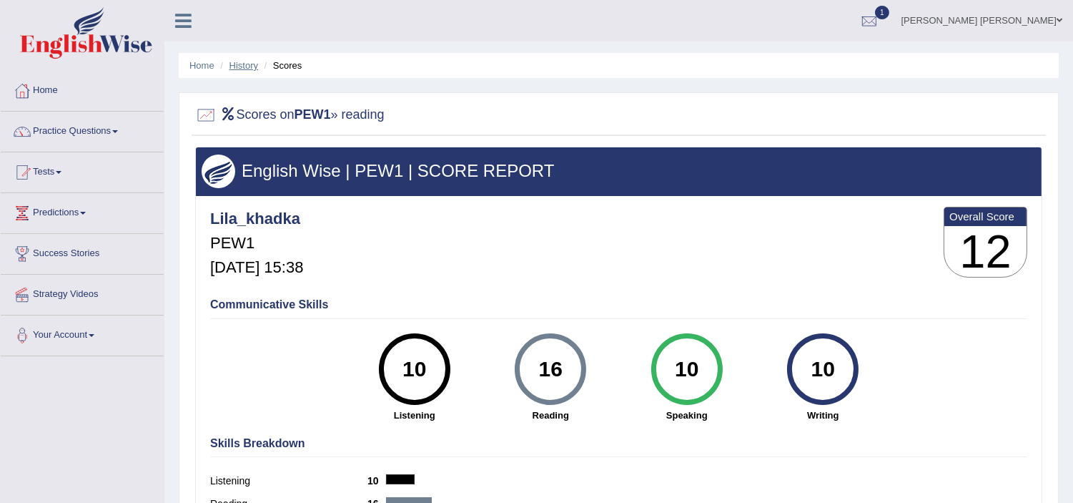
click at [229, 61] on link "History" at bounding box center [243, 65] width 29 height 11
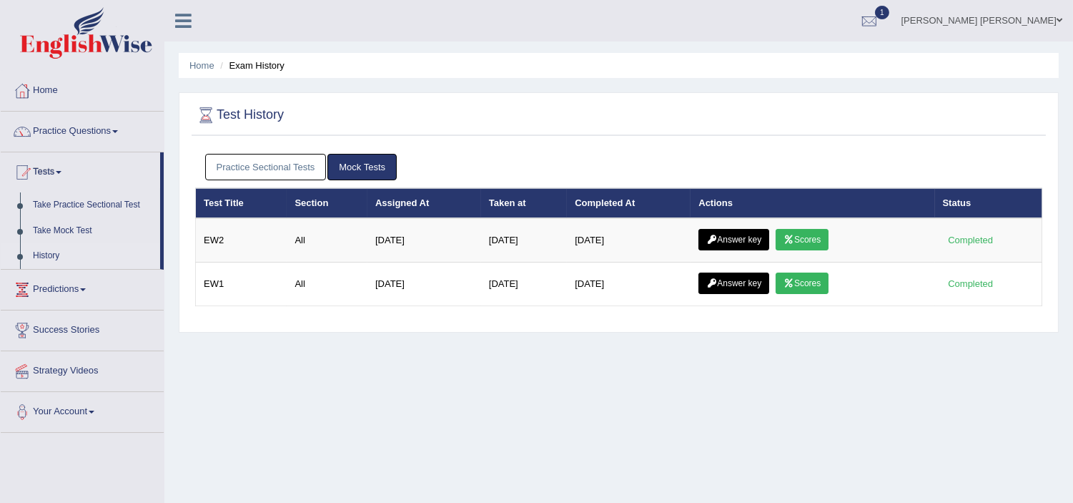
click at [292, 169] on link "Practice Sectional Tests" at bounding box center [266, 167] width 122 height 26
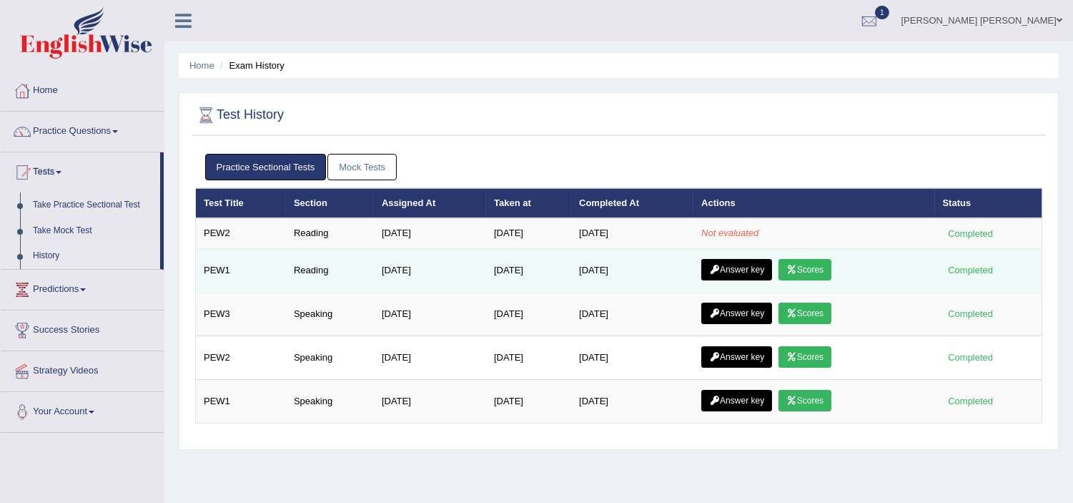
click at [735, 261] on link "Answer key" at bounding box center [736, 269] width 71 height 21
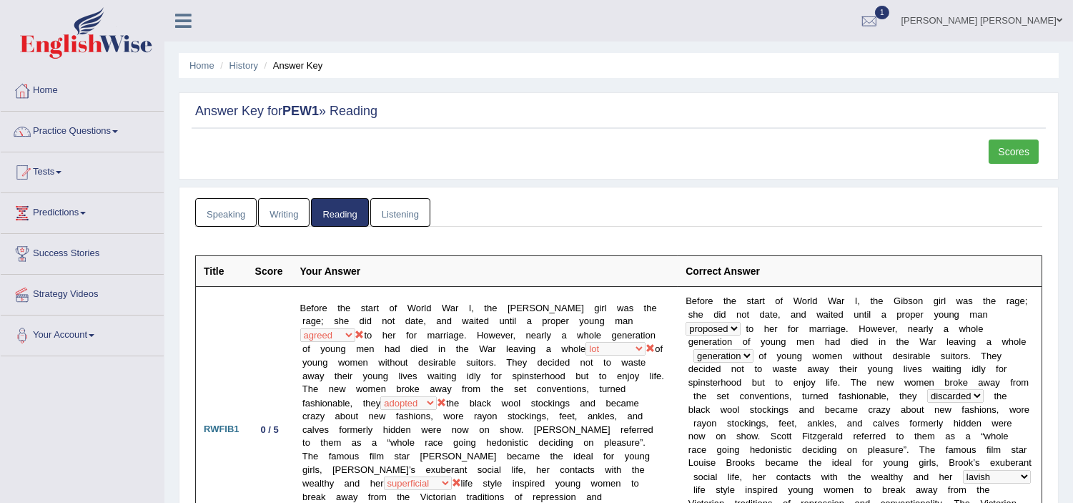
click at [1007, 156] on link "Scores" at bounding box center [1014, 151] width 50 height 24
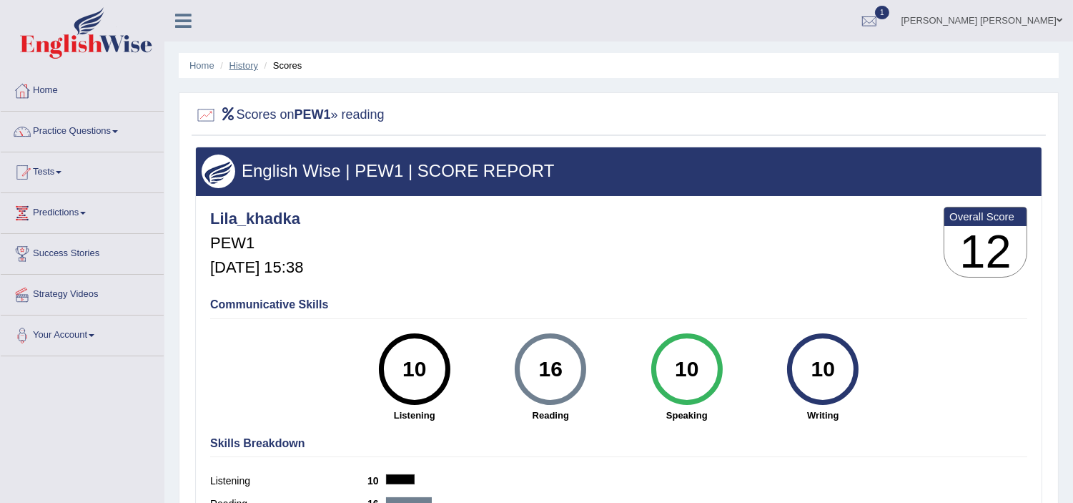
click at [237, 62] on link "History" at bounding box center [243, 65] width 29 height 11
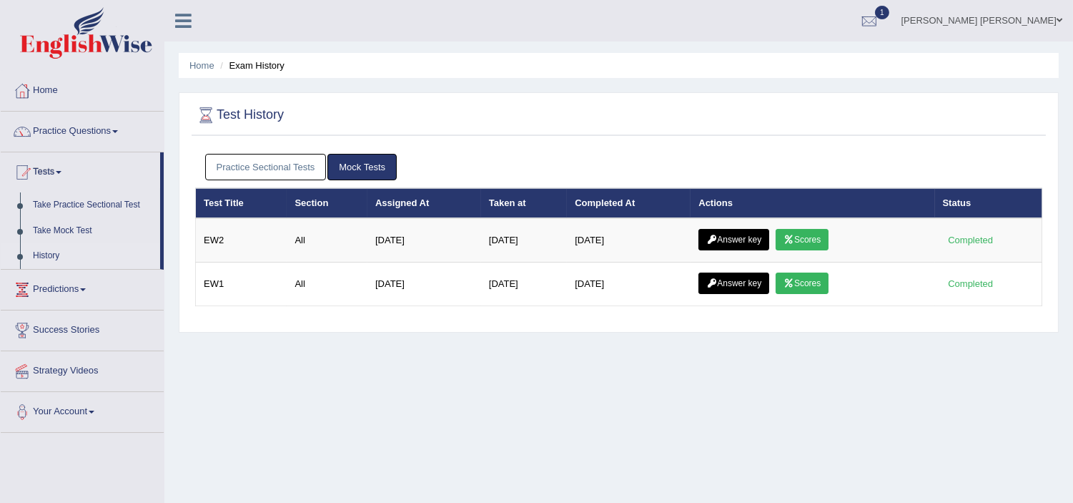
click at [274, 167] on link "Practice Sectional Tests" at bounding box center [266, 167] width 122 height 26
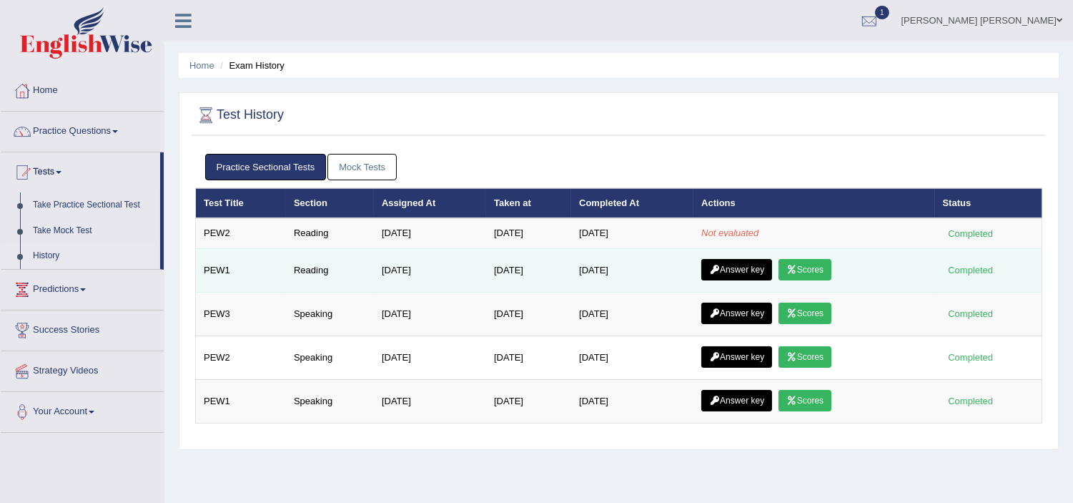
click at [739, 264] on link "Answer key" at bounding box center [736, 269] width 71 height 21
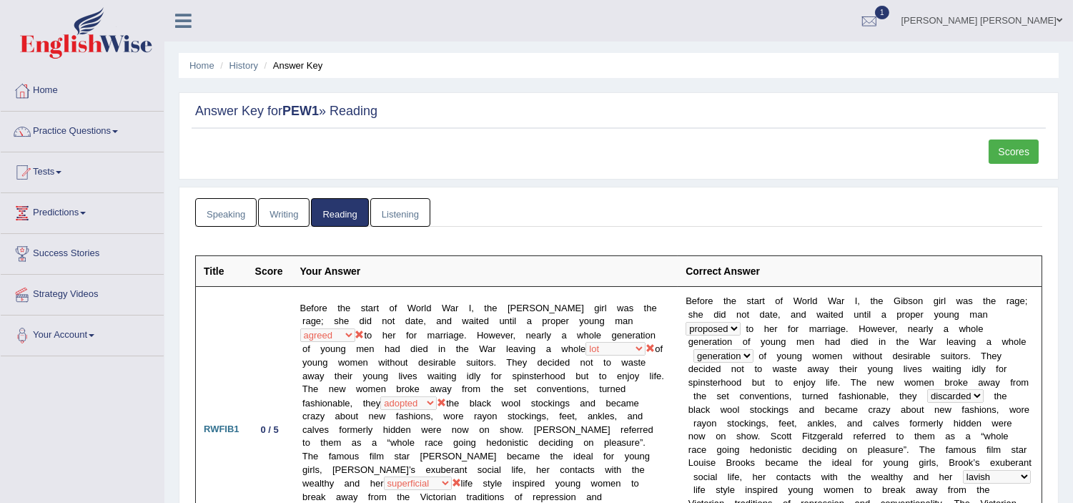
click at [232, 217] on link "Speaking" at bounding box center [225, 212] width 61 height 29
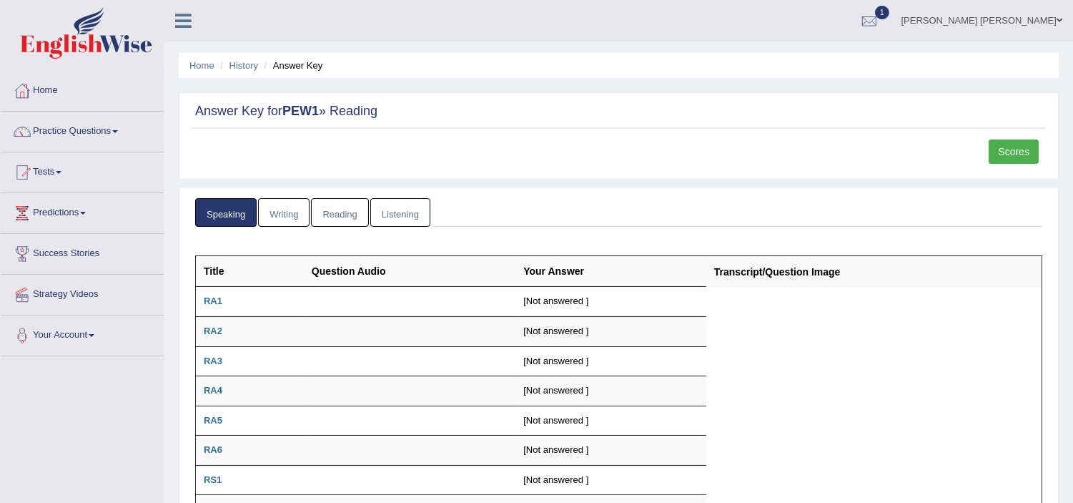
click at [326, 205] on link "Reading" at bounding box center [339, 212] width 57 height 29
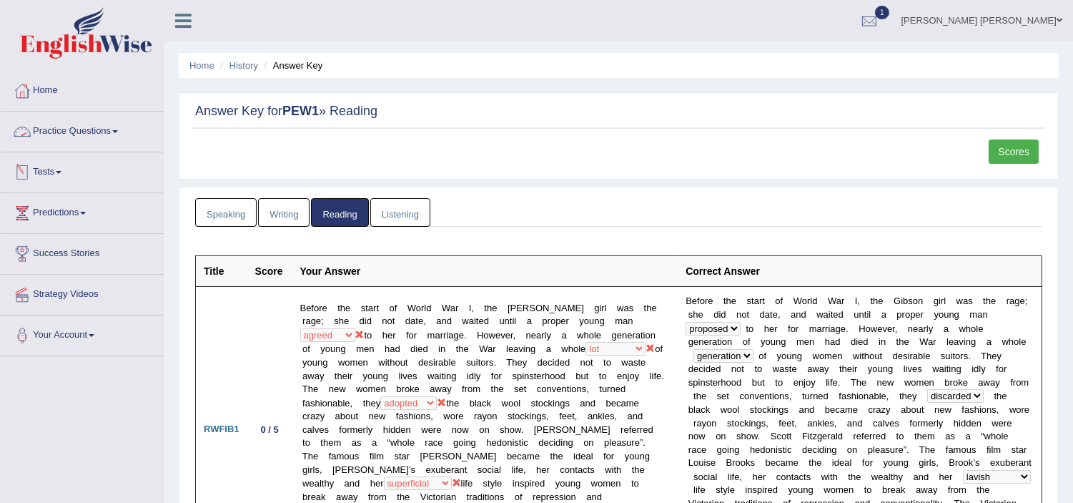
click at [43, 172] on link "Tests" at bounding box center [82, 170] width 163 height 36
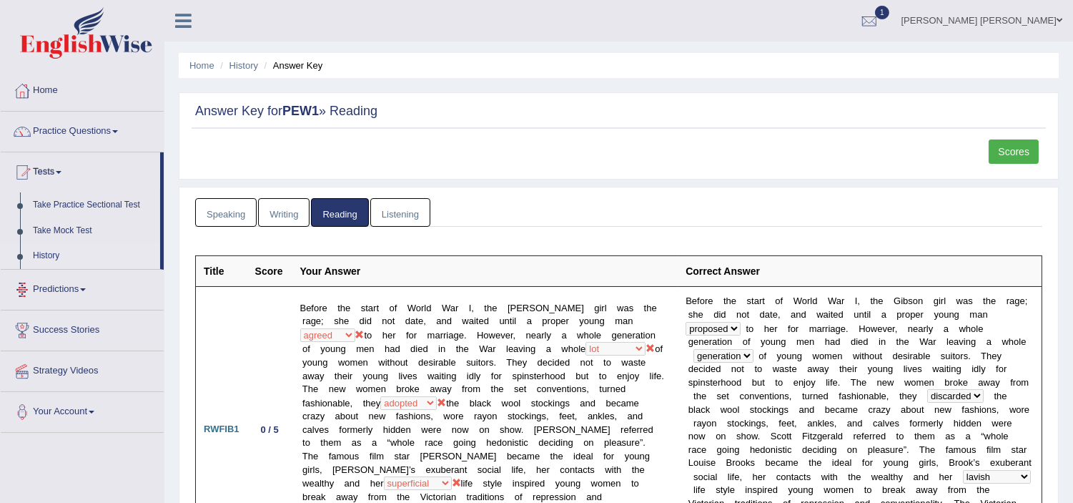
click at [48, 255] on link "History" at bounding box center [93, 256] width 134 height 26
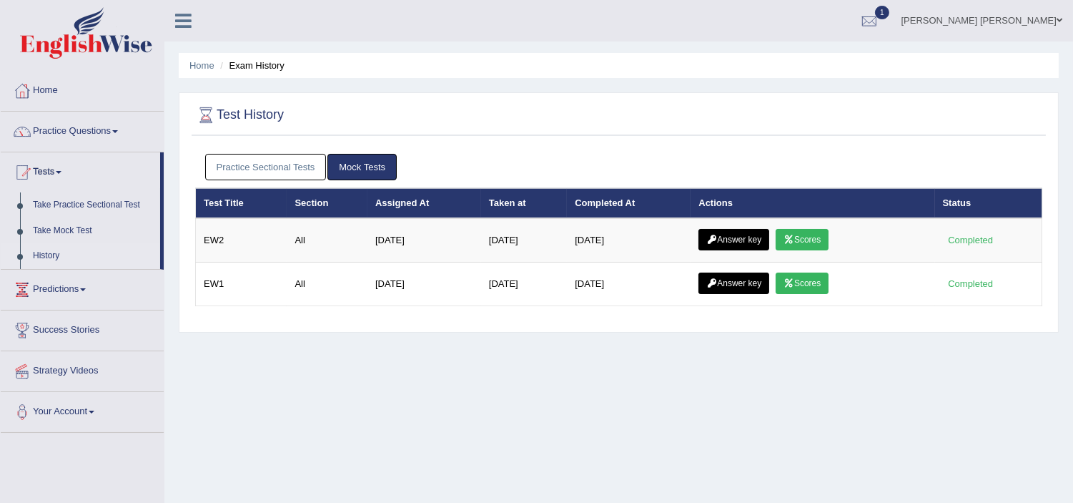
click at [277, 174] on link "Practice Sectional Tests" at bounding box center [266, 167] width 122 height 26
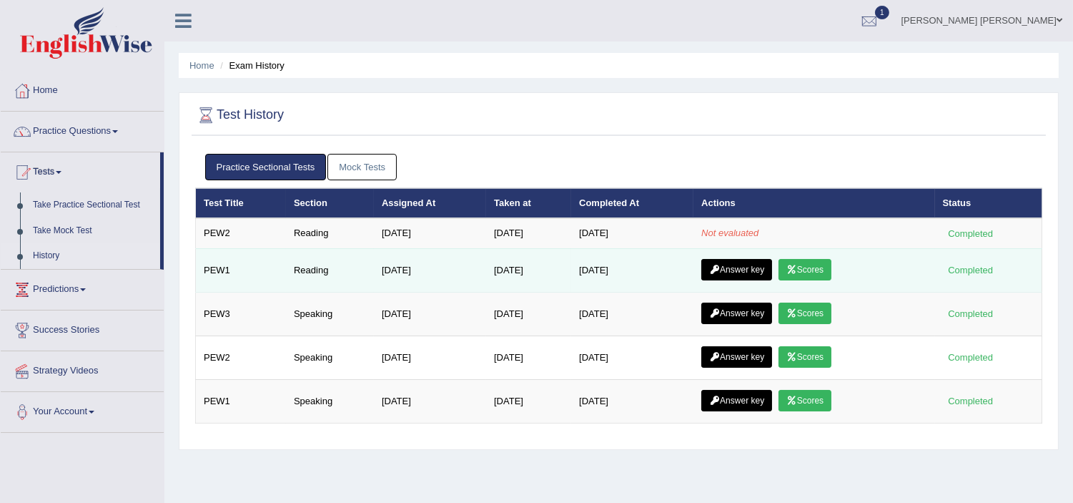
click at [741, 266] on link "Answer key" at bounding box center [736, 269] width 71 height 21
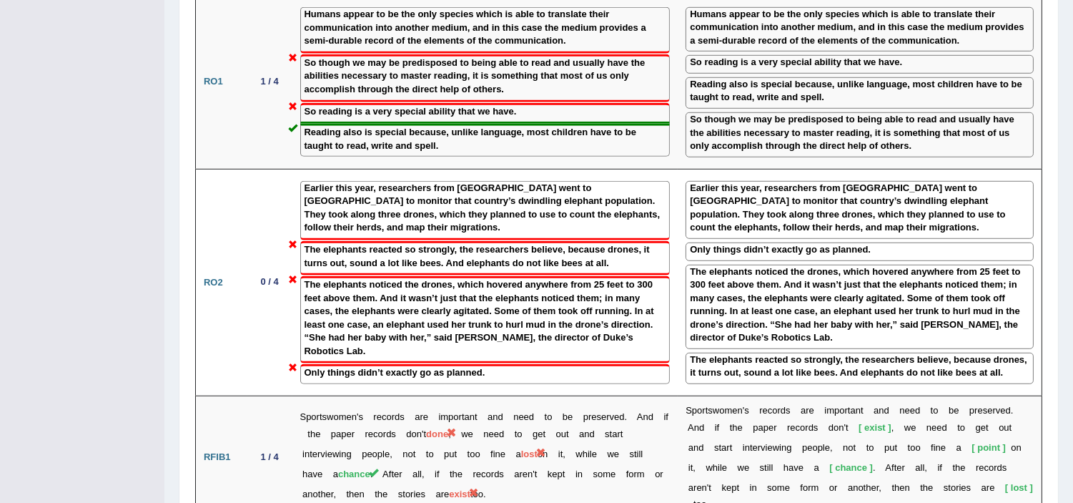
scroll to position [1747, 0]
